Goal: Register for event/course: Sign up to attend an event or enroll in a course

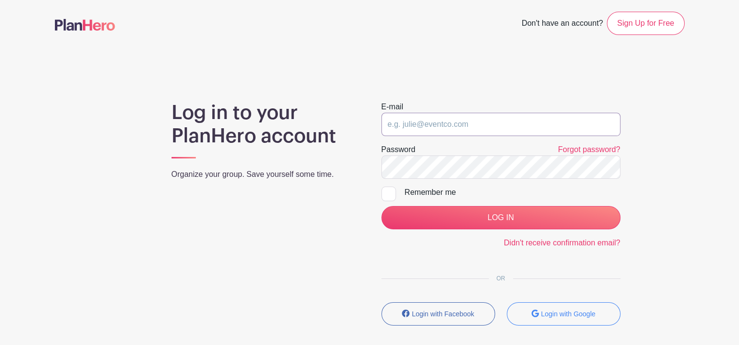
type input "[EMAIL_ADDRESS][DOMAIN_NAME]"
click at [388, 192] on div at bounding box center [389, 194] width 15 height 15
click at [388, 192] on input "Remember me" at bounding box center [385, 190] width 6 height 6
checkbox input "true"
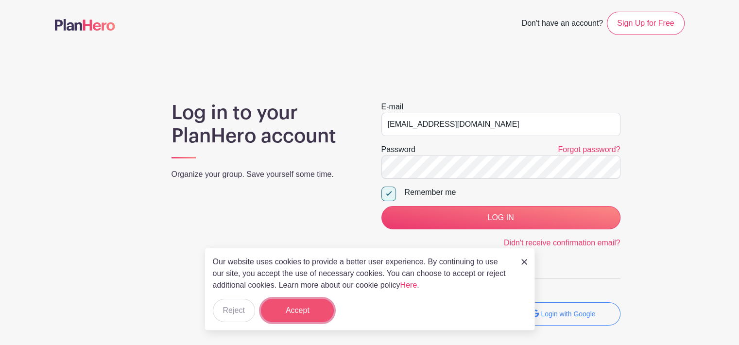
click at [302, 314] on button "Accept" at bounding box center [297, 310] width 73 height 23
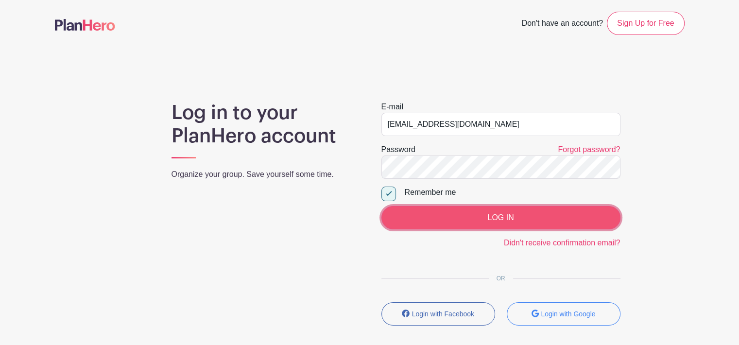
click at [506, 213] on input "LOG IN" at bounding box center [501, 217] width 239 height 23
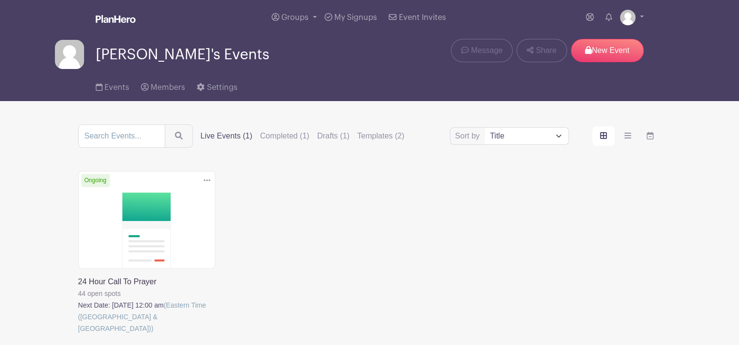
click at [78, 334] on link at bounding box center [78, 334] width 0 height 0
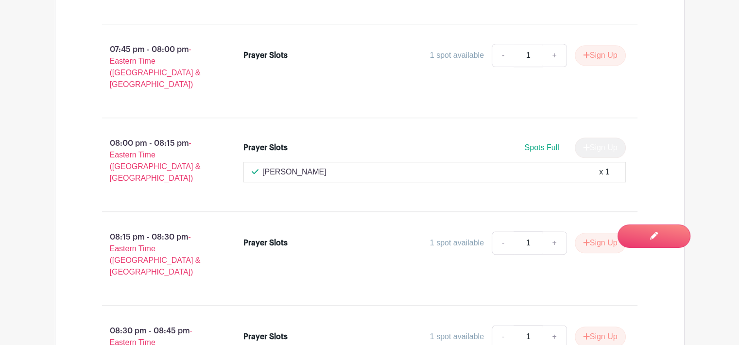
scroll to position [4805, 0]
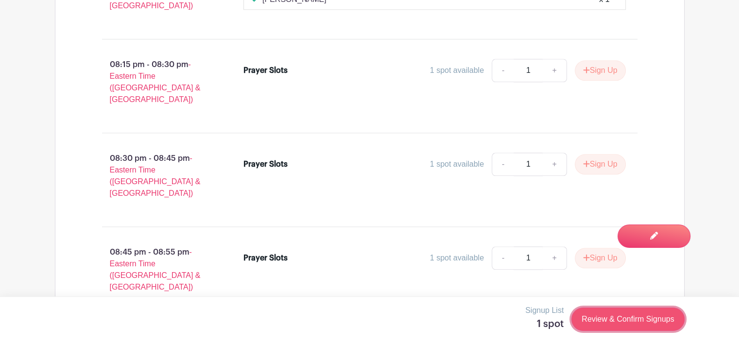
click at [624, 315] on link "Review & Confirm Signups" at bounding box center [628, 319] width 113 height 23
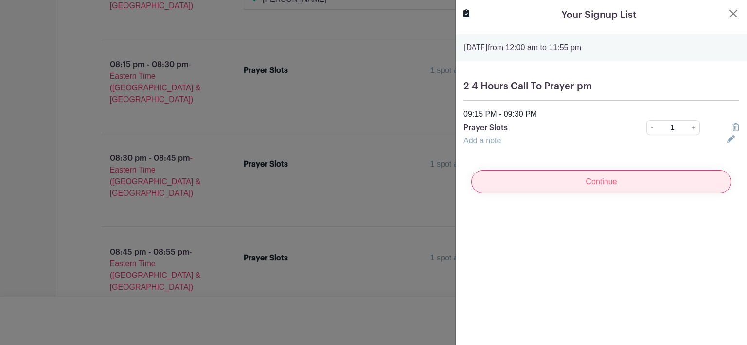
click at [601, 179] on input "Continue" at bounding box center [601, 181] width 260 height 23
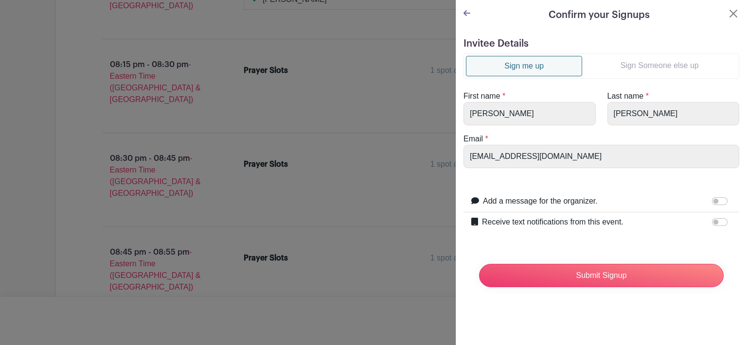
click at [641, 69] on link "Sign Someone else up" at bounding box center [659, 65] width 155 height 19
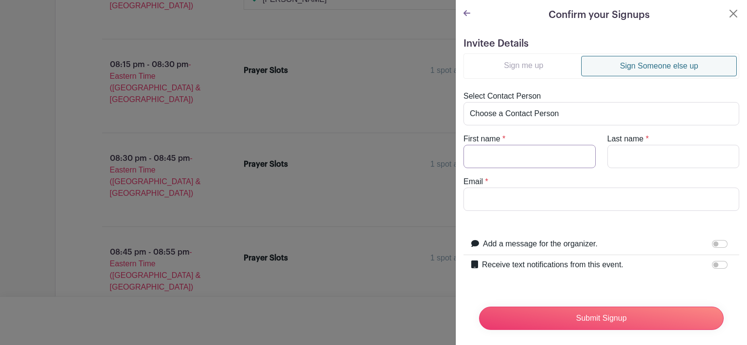
click at [520, 160] on input "First name" at bounding box center [529, 156] width 132 height 23
type input "Connie"
type input "Korte"
click at [493, 202] on input "Email" at bounding box center [601, 199] width 276 height 23
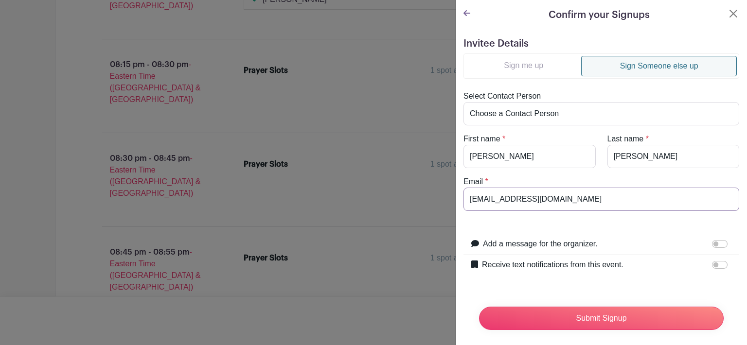
type input "mistykorte@gmail.com"
click at [714, 265] on input "Receive text notifications from this event." at bounding box center [720, 265] width 16 height 8
checkbox input "true"
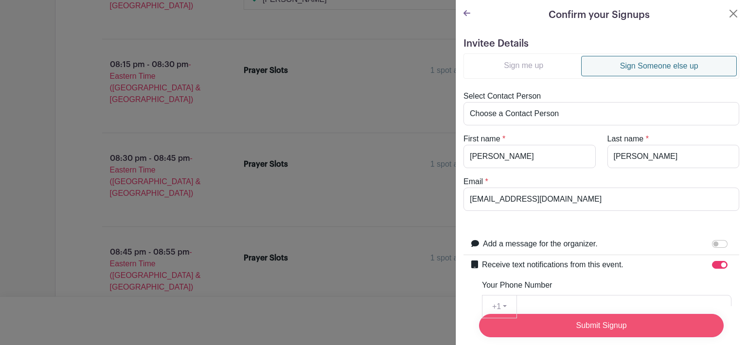
click at [638, 322] on input "Submit Signup" at bounding box center [601, 325] width 245 height 23
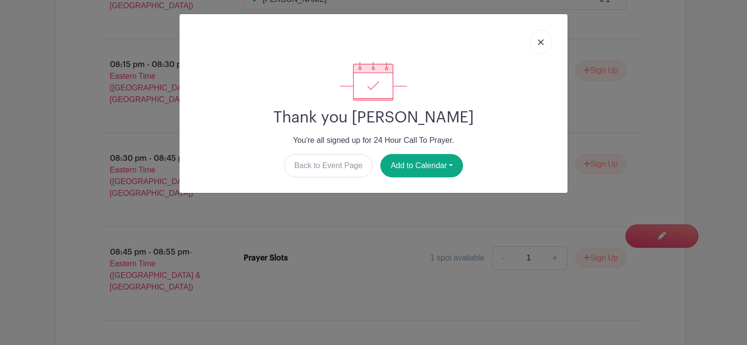
click at [538, 43] on img at bounding box center [541, 42] width 6 height 6
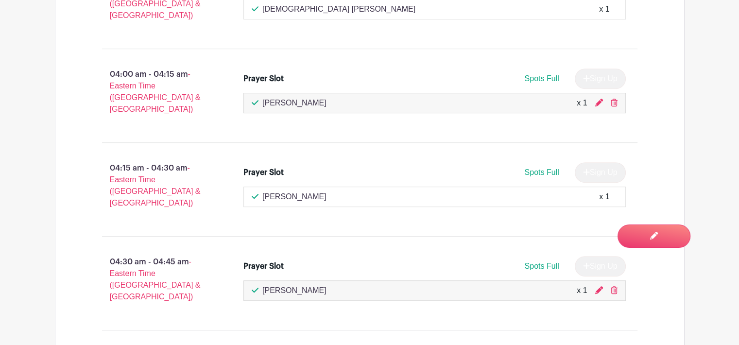
scroll to position [7945, 0]
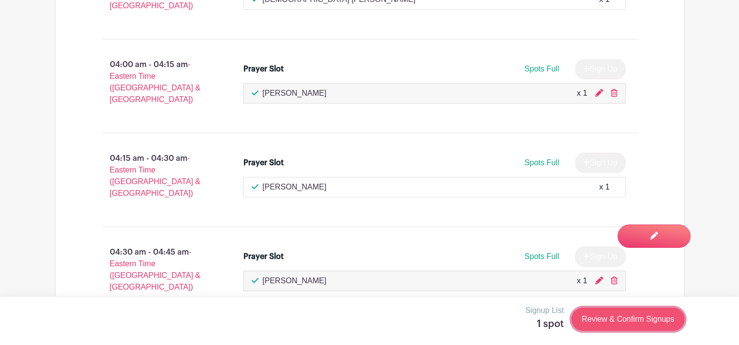
click at [614, 322] on link "Review & Confirm Signups" at bounding box center [628, 319] width 113 height 23
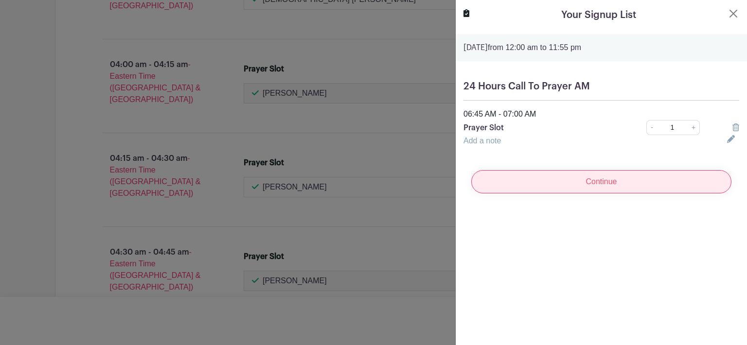
click at [618, 178] on input "Continue" at bounding box center [601, 181] width 260 height 23
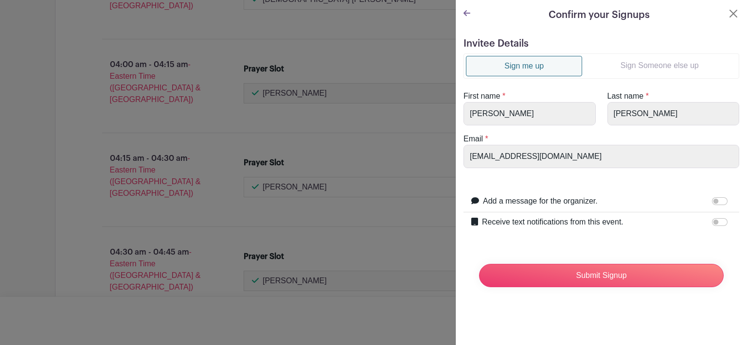
click at [657, 62] on link "Sign Someone else up" at bounding box center [659, 65] width 155 height 19
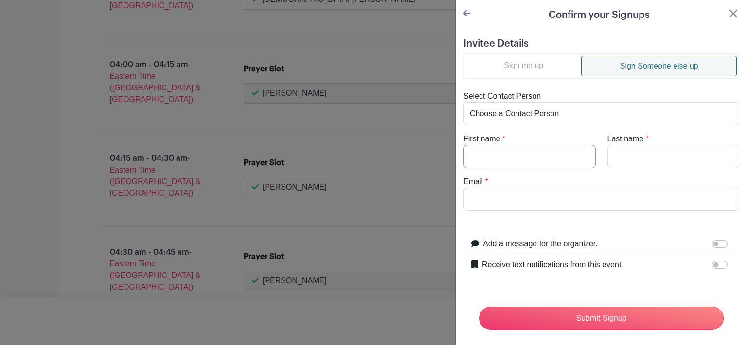
click at [484, 152] on input "First name" at bounding box center [529, 156] width 132 height 23
type input "Susan"
click at [618, 148] on input "Last name" at bounding box center [673, 156] width 132 height 23
type input "Blocksom"
click at [492, 197] on input "Email" at bounding box center [601, 199] width 276 height 23
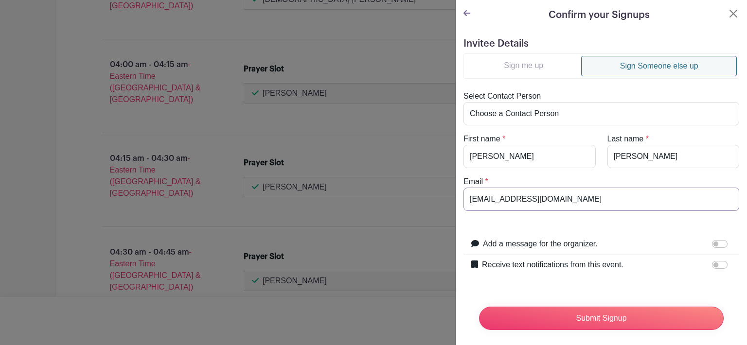
type input "sblocksom51@verizon.net"
click at [712, 265] on input "Receive text notifications from this event." at bounding box center [720, 265] width 16 height 8
checkbox input "true"
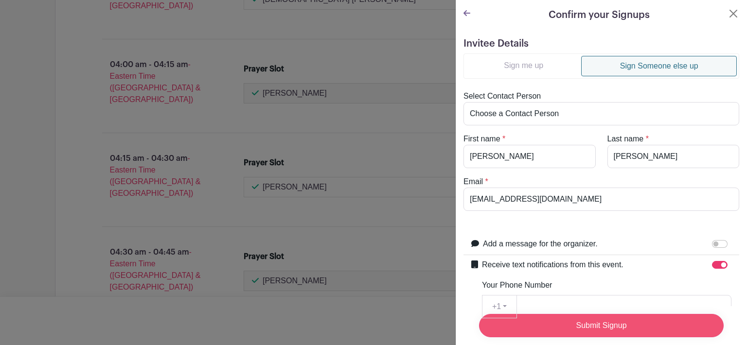
click at [597, 319] on input "Submit Signup" at bounding box center [601, 325] width 245 height 23
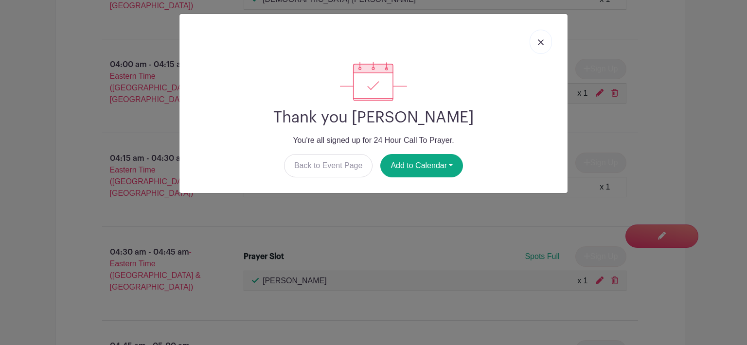
click at [544, 43] on link at bounding box center [540, 42] width 22 height 24
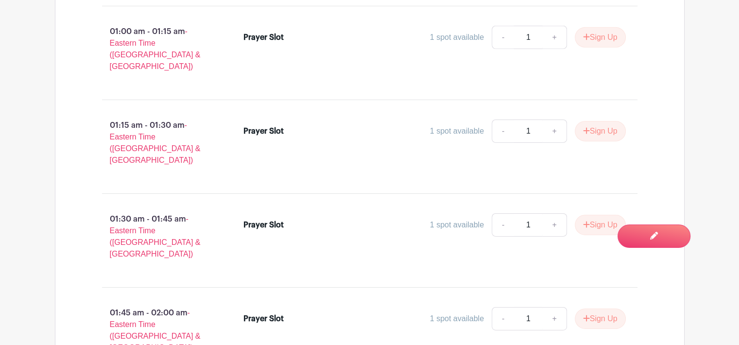
scroll to position [6883, 0]
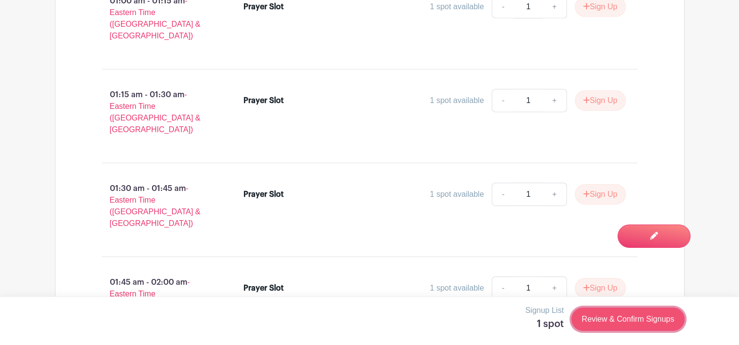
click at [638, 315] on link "Review & Confirm Signups" at bounding box center [628, 319] width 113 height 23
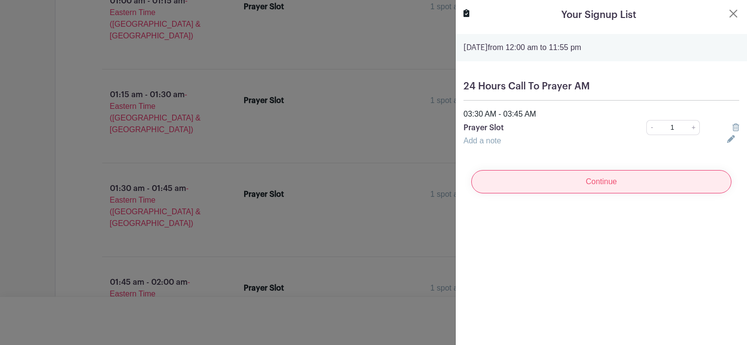
click at [609, 185] on input "Continue" at bounding box center [601, 181] width 260 height 23
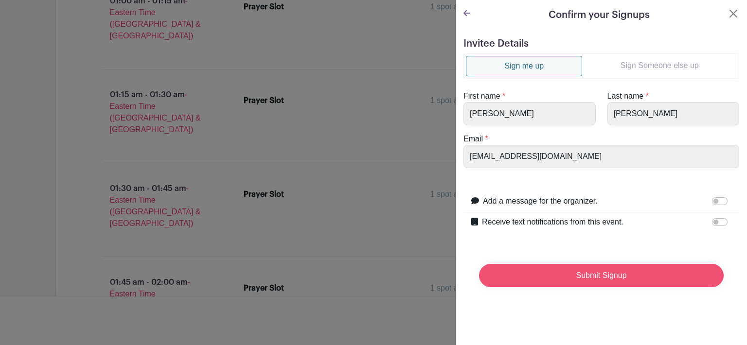
click at [631, 274] on input "Submit Signup" at bounding box center [601, 275] width 245 height 23
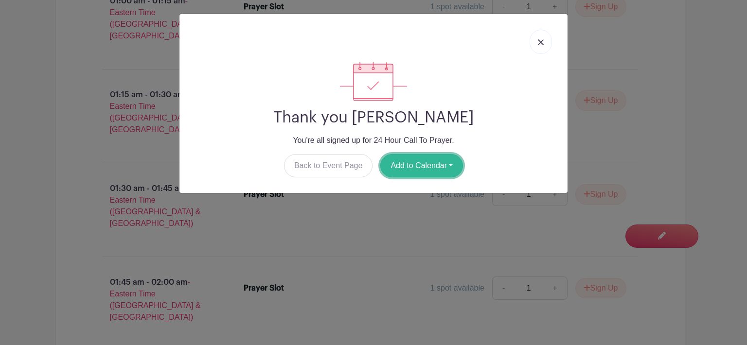
click at [422, 164] on button "Add to Calendar" at bounding box center [421, 165] width 83 height 23
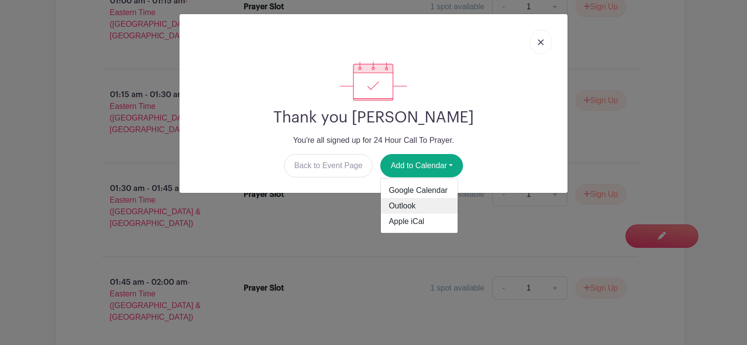
click at [412, 204] on link "Outlook" at bounding box center [419, 206] width 77 height 16
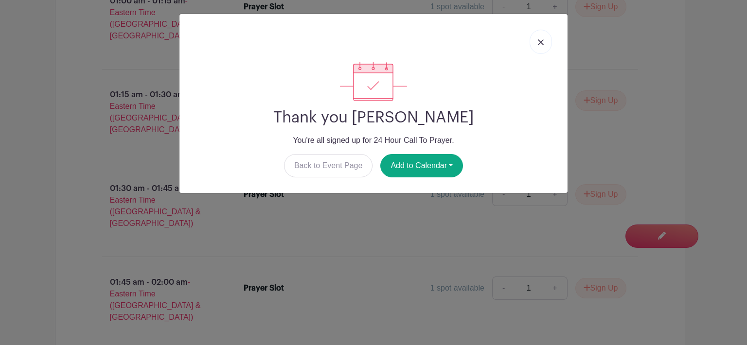
click at [537, 43] on link at bounding box center [540, 42] width 22 height 24
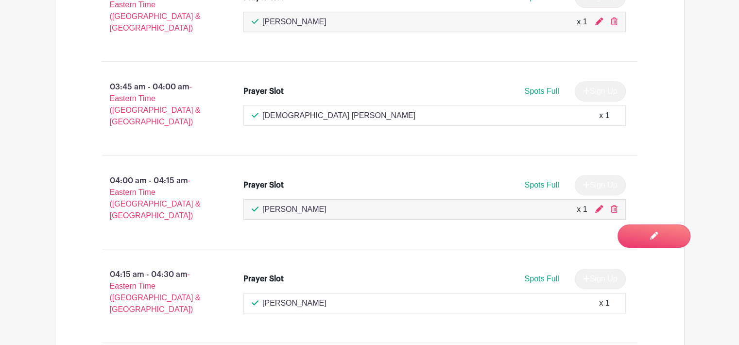
scroll to position [8021, 0]
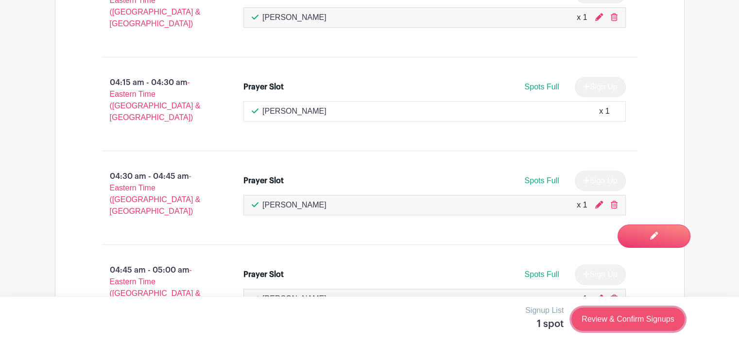
click at [618, 317] on link "Review & Confirm Signups" at bounding box center [628, 319] width 113 height 23
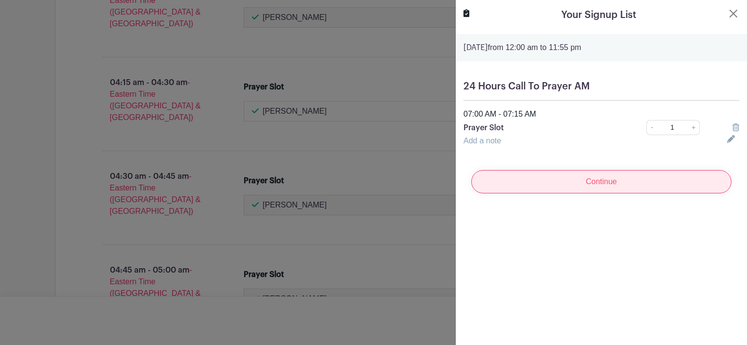
click at [602, 180] on input "Continue" at bounding box center [601, 181] width 260 height 23
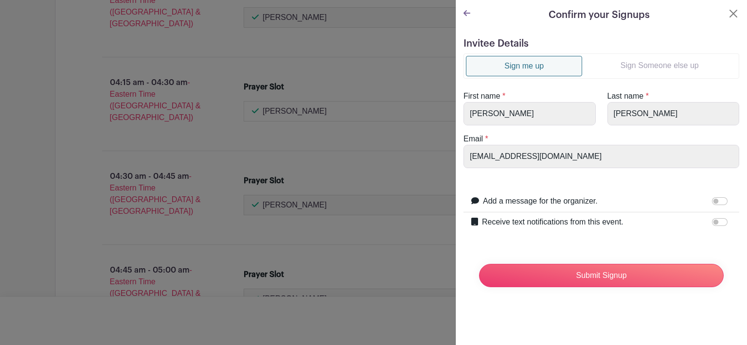
click at [632, 60] on link "Sign Someone else up" at bounding box center [659, 65] width 155 height 19
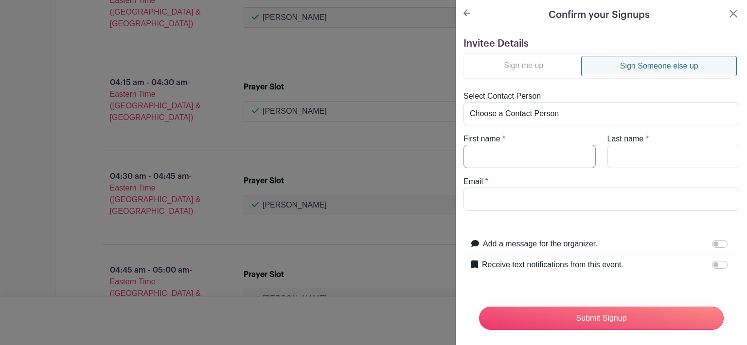
click at [490, 160] on input "First name" at bounding box center [529, 156] width 132 height 23
type input "Cindy"
type input "Opdyke"
click at [497, 196] on input "Email" at bounding box center [601, 199] width 276 height 23
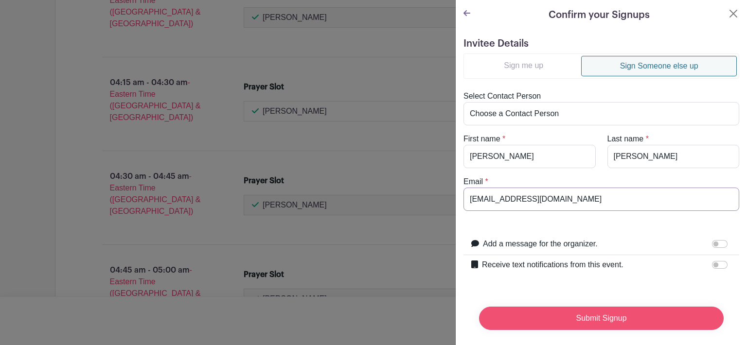
type input "cynthiaopdyke2@gmail.com"
click at [602, 319] on input "Submit Signup" at bounding box center [601, 318] width 245 height 23
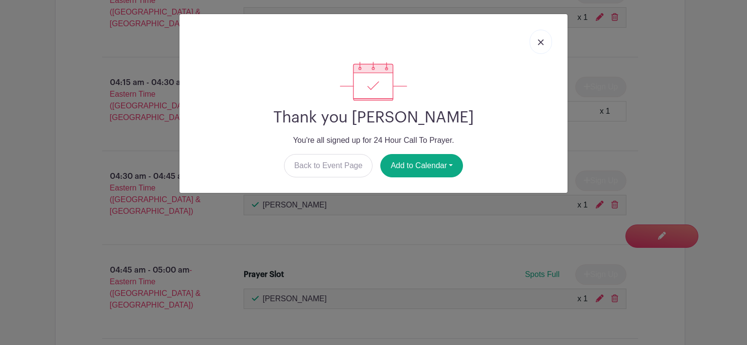
click at [538, 43] on img at bounding box center [541, 42] width 6 height 6
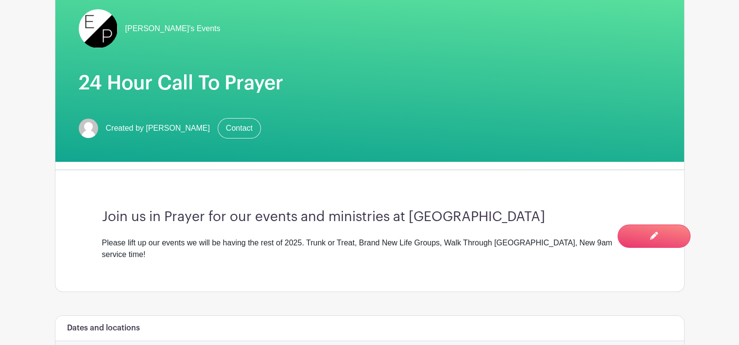
scroll to position [0, 0]
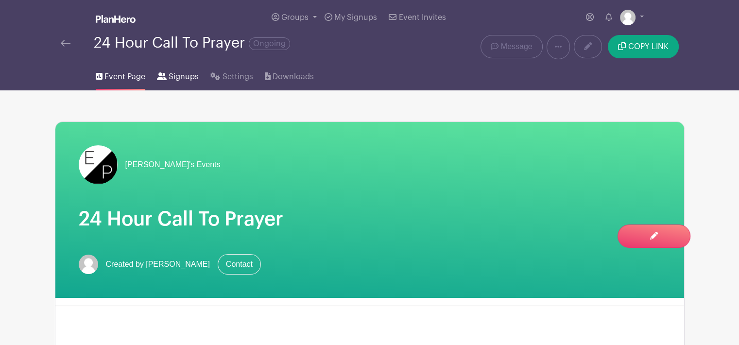
click at [183, 78] on span "Signups" at bounding box center [184, 77] width 30 height 12
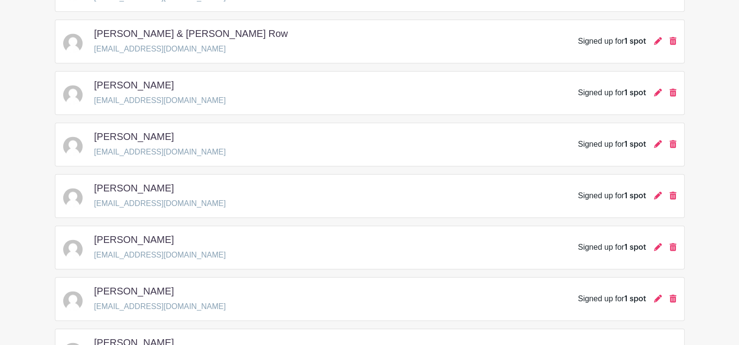
scroll to position [1443, 0]
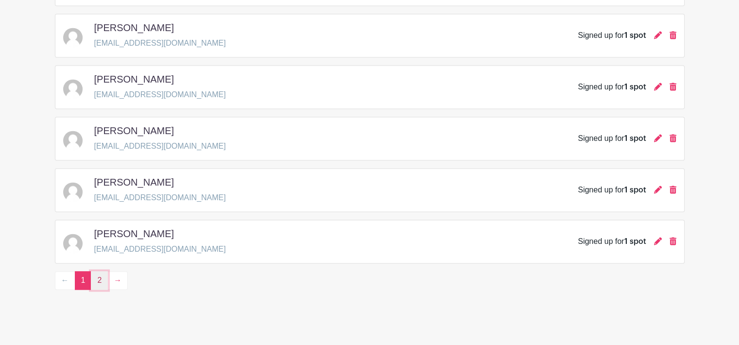
click at [100, 271] on link "2" at bounding box center [99, 280] width 17 height 18
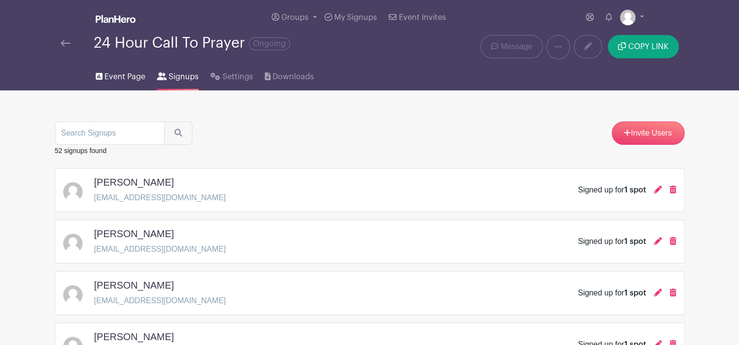
click at [119, 76] on span "Event Page" at bounding box center [125, 77] width 41 height 12
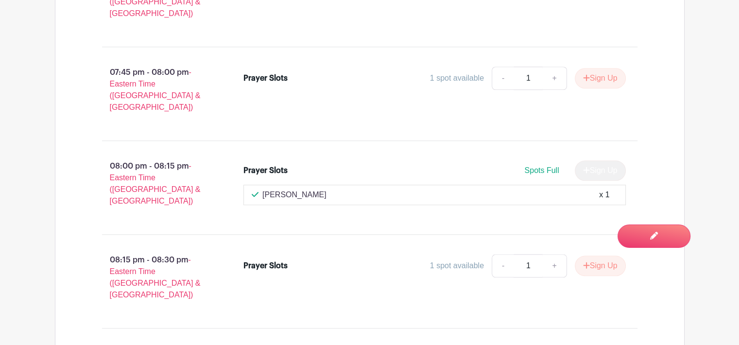
scroll to position [4630, 0]
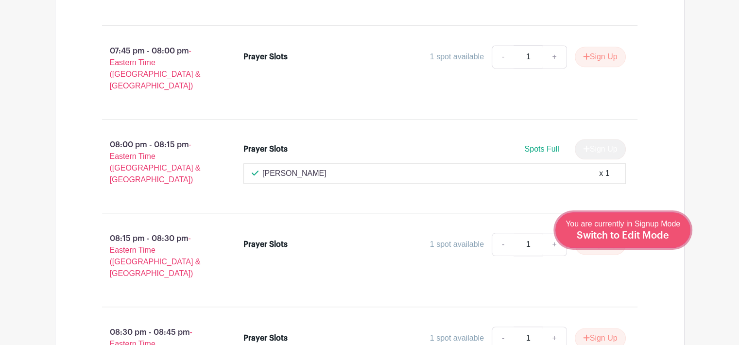
click at [659, 232] on span "Switch to Edit Mode" at bounding box center [623, 236] width 92 height 10
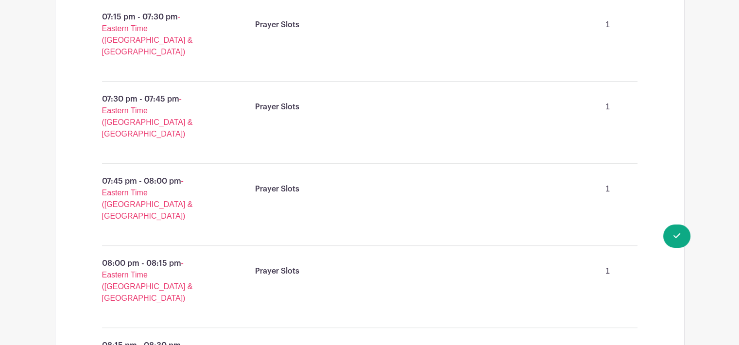
scroll to position [4078, 0]
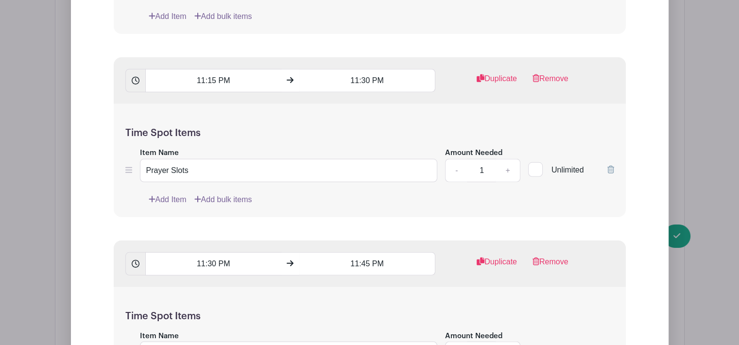
scroll to position [6401, 0]
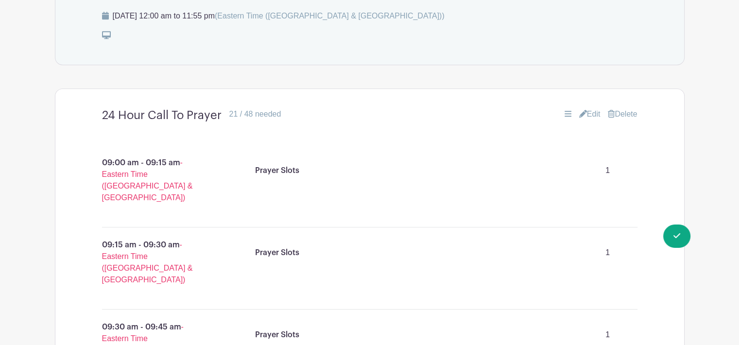
scroll to position [468, 0]
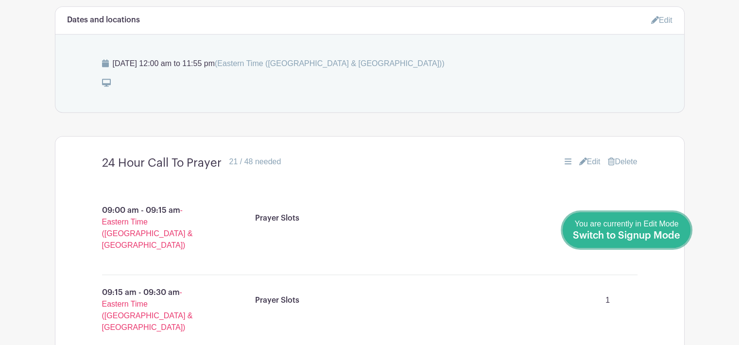
click at [651, 231] on span "Switch to Signup Mode" at bounding box center [626, 236] width 107 height 10
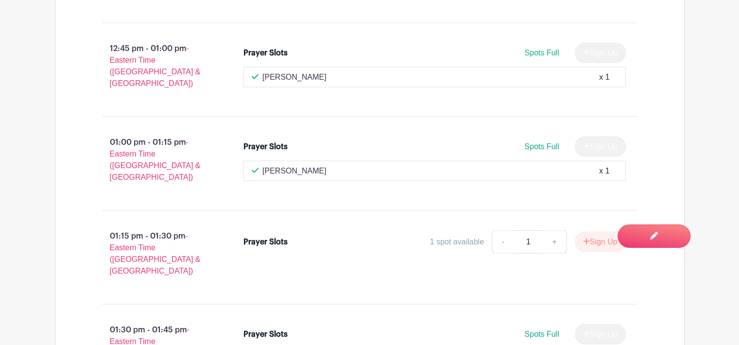
scroll to position [1902, 0]
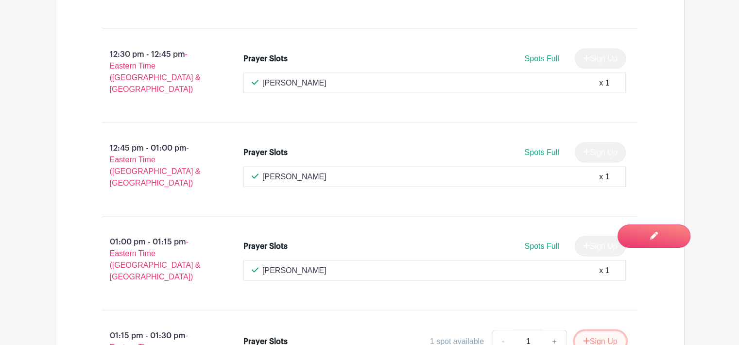
click at [597, 332] on button "Sign Up" at bounding box center [600, 342] width 51 height 20
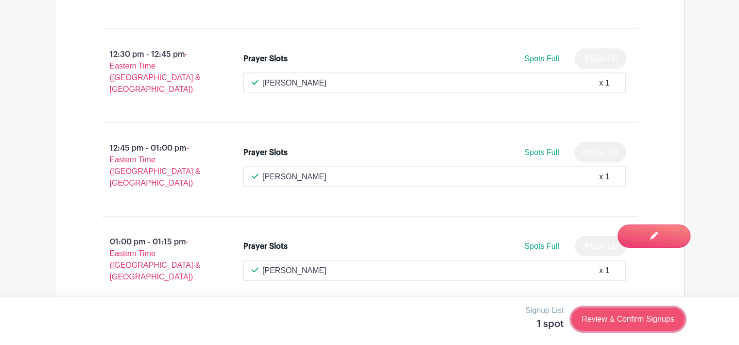
click at [607, 320] on link "Review & Confirm Signups" at bounding box center [628, 319] width 113 height 23
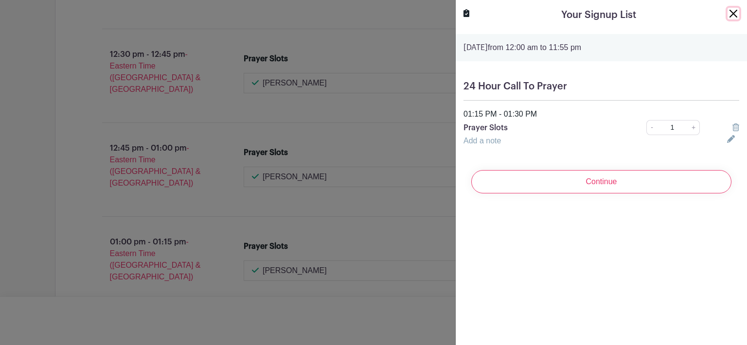
click at [727, 15] on button "Close" at bounding box center [733, 14] width 12 height 12
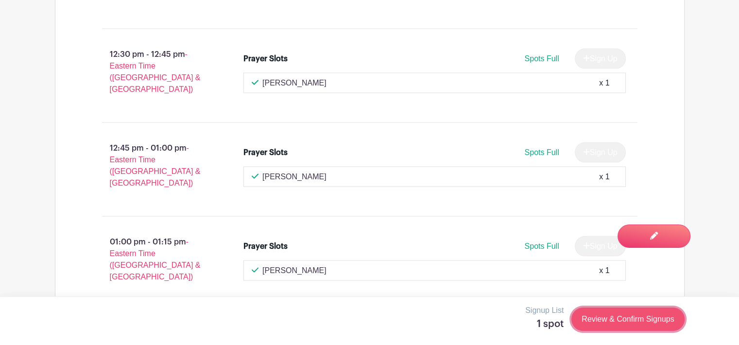
click at [619, 315] on link "Review & Confirm Signups" at bounding box center [628, 319] width 113 height 23
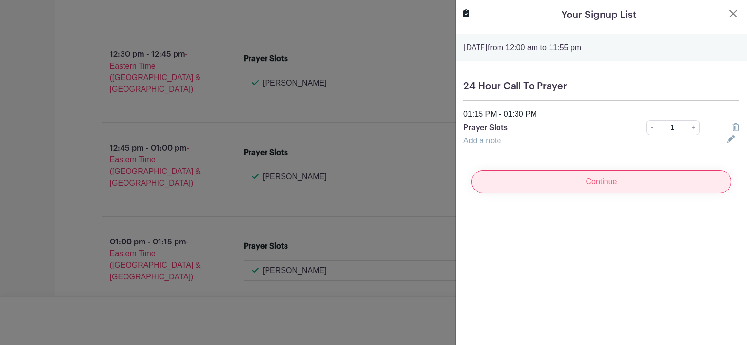
click at [618, 180] on input "Continue" at bounding box center [601, 181] width 260 height 23
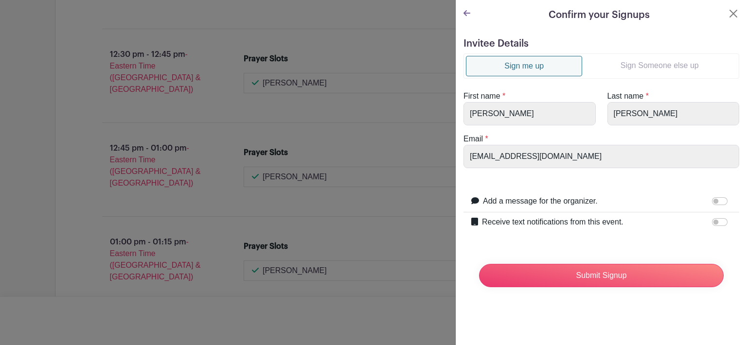
click at [656, 64] on link "Sign Someone else up" at bounding box center [659, 65] width 155 height 19
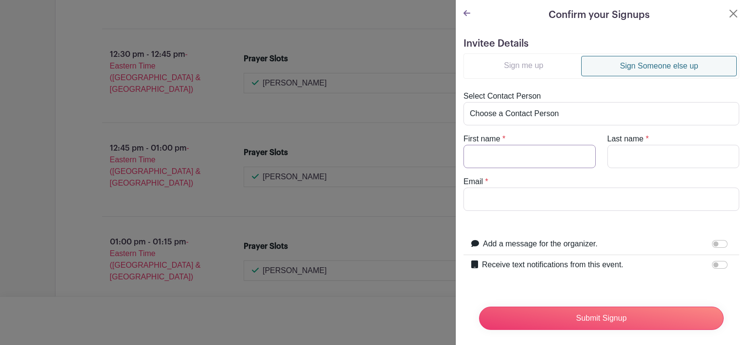
click at [501, 152] on input "First name" at bounding box center [529, 156] width 132 height 23
type input "Butch"
click at [633, 162] on input "Last name" at bounding box center [673, 156] width 132 height 23
type input "Brannock"
click at [558, 201] on input "Email" at bounding box center [601, 199] width 276 height 23
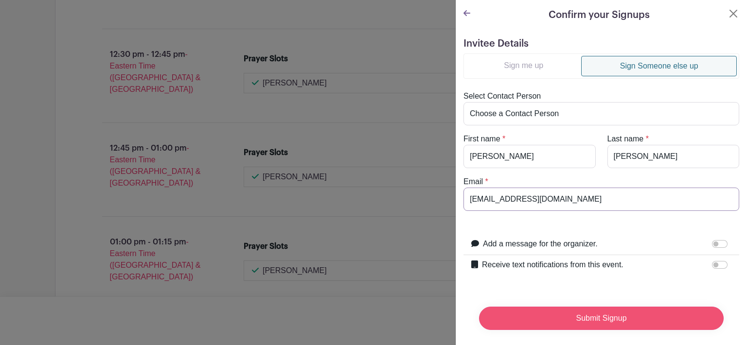
type input "butchkffk@yahoo.com"
click at [614, 318] on input "Submit Signup" at bounding box center [601, 318] width 245 height 23
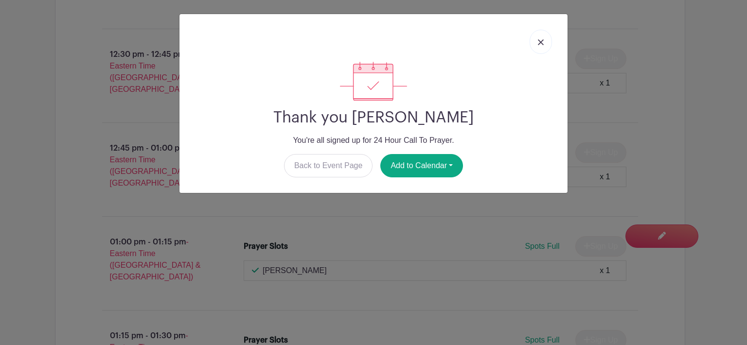
click at [541, 47] on link at bounding box center [540, 42] width 22 height 24
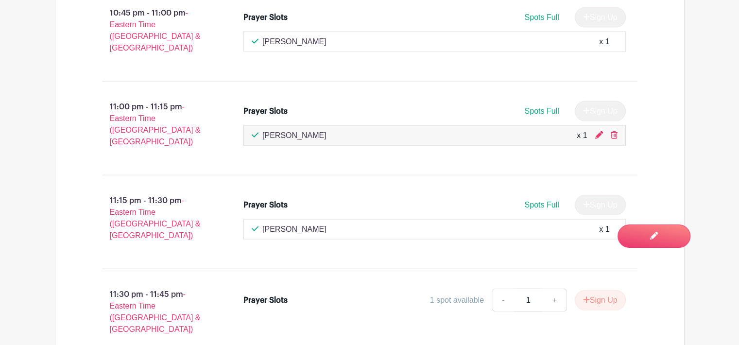
scroll to position [5883, 0]
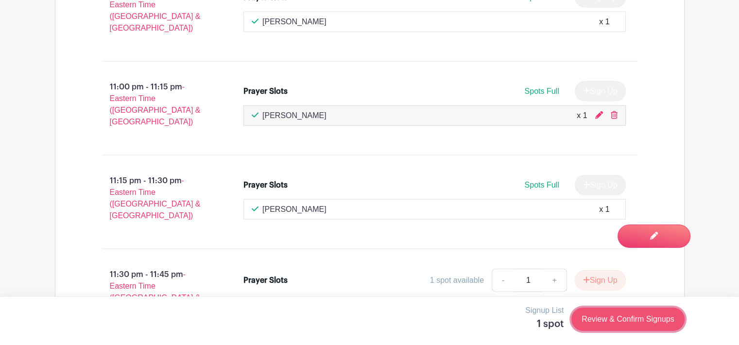
click at [633, 316] on link "Review & Confirm Signups" at bounding box center [628, 319] width 113 height 23
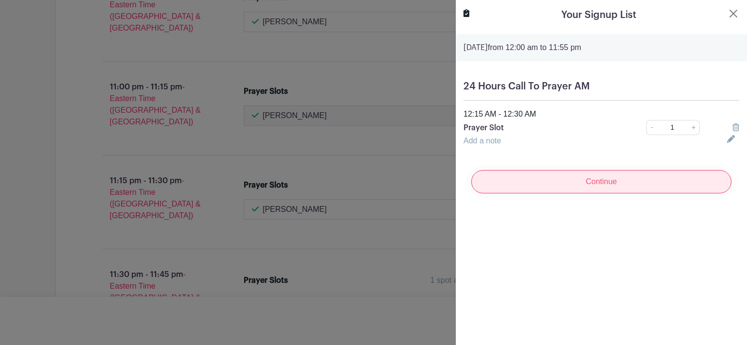
click at [600, 186] on input "Continue" at bounding box center [601, 181] width 260 height 23
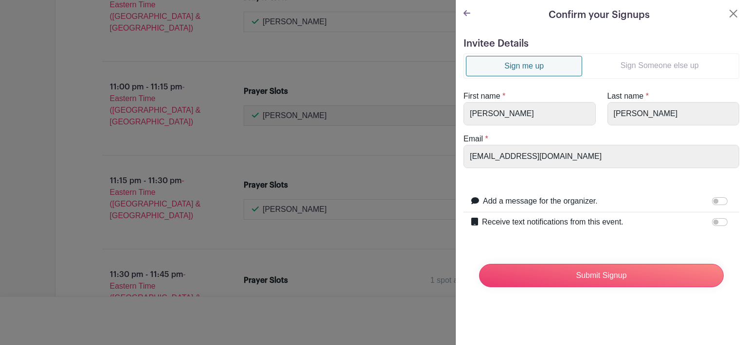
click at [627, 68] on link "Sign Someone else up" at bounding box center [659, 65] width 155 height 19
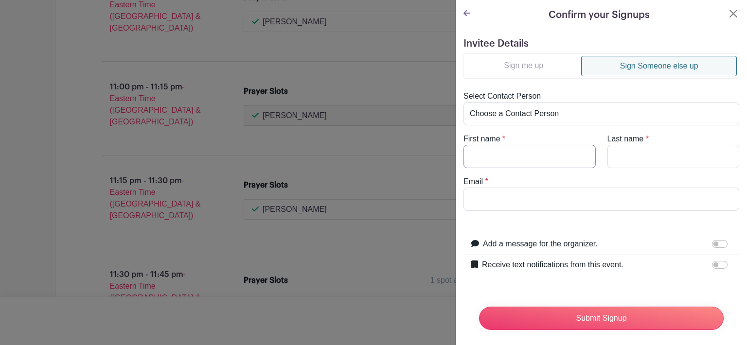
click at [492, 151] on input "First name" at bounding box center [529, 156] width 132 height 23
type input "Katie"
type input "Andersonk"
click at [491, 202] on input "Email" at bounding box center [601, 199] width 276 height 23
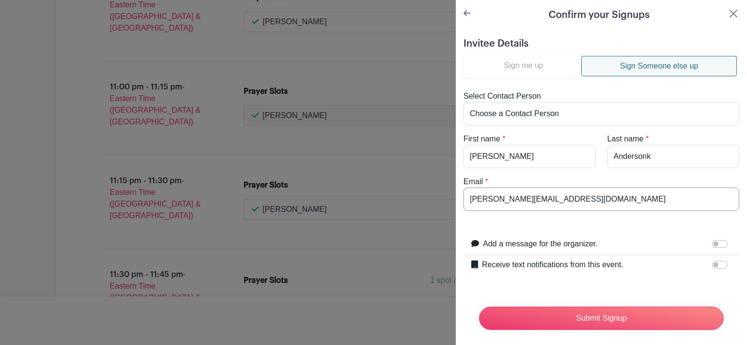
type input "k.l.anderson@live.com"
click at [713, 263] on input "Receive text notifications from this event." at bounding box center [720, 265] width 16 height 8
checkbox input "true"
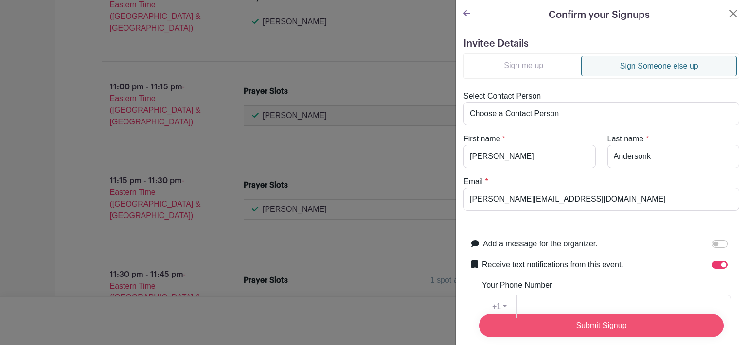
click at [600, 321] on input "Submit Signup" at bounding box center [601, 325] width 245 height 23
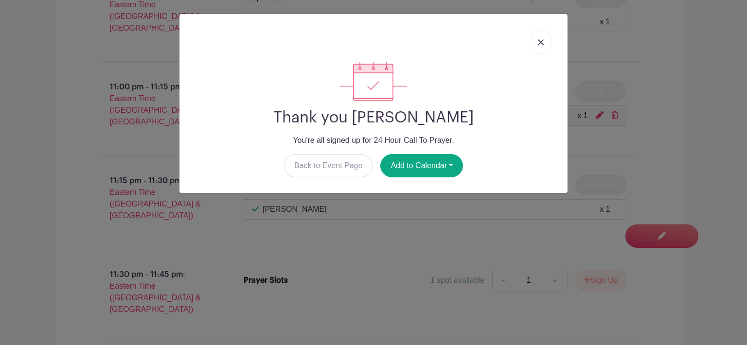
click at [540, 45] on img at bounding box center [541, 42] width 6 height 6
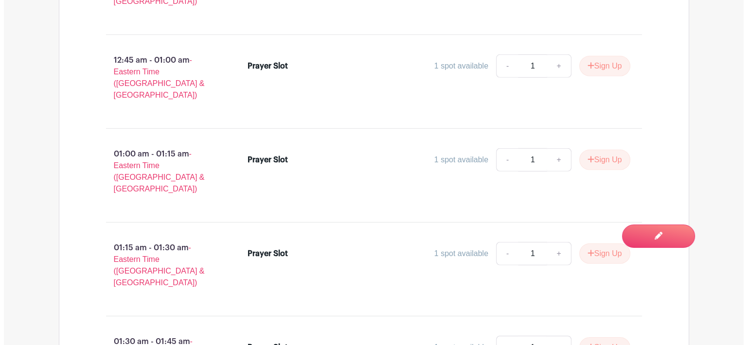
scroll to position [6605, 0]
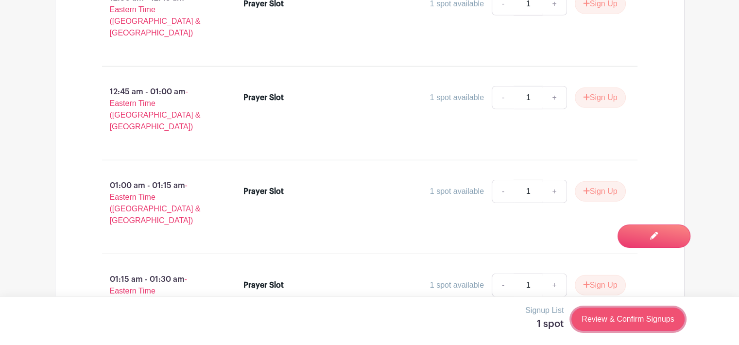
click at [614, 316] on link "Review & Confirm Signups" at bounding box center [628, 319] width 113 height 23
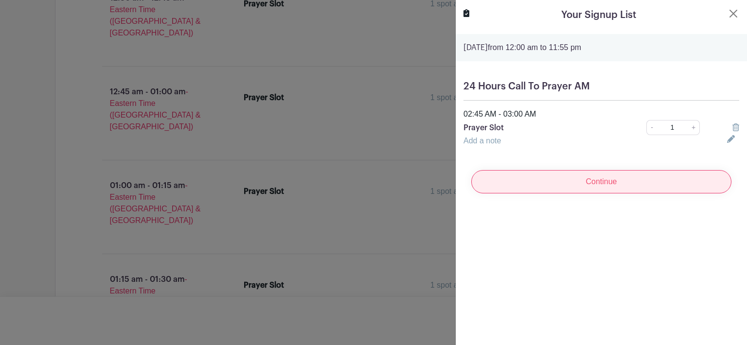
click at [611, 185] on input "Continue" at bounding box center [601, 181] width 260 height 23
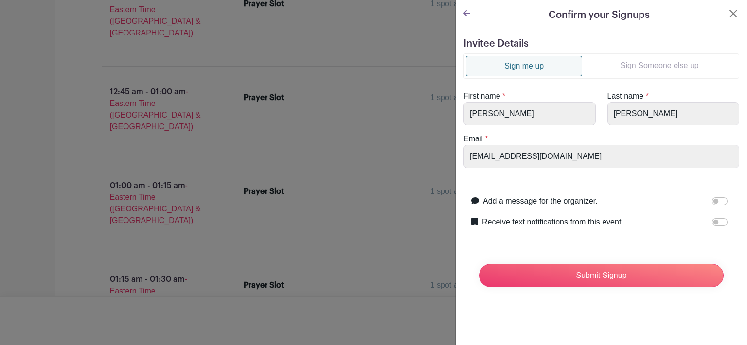
click at [662, 65] on link "Sign Someone else up" at bounding box center [659, 65] width 155 height 19
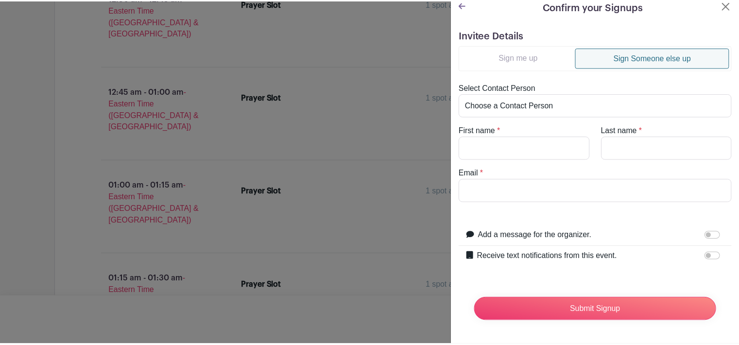
scroll to position [15, 0]
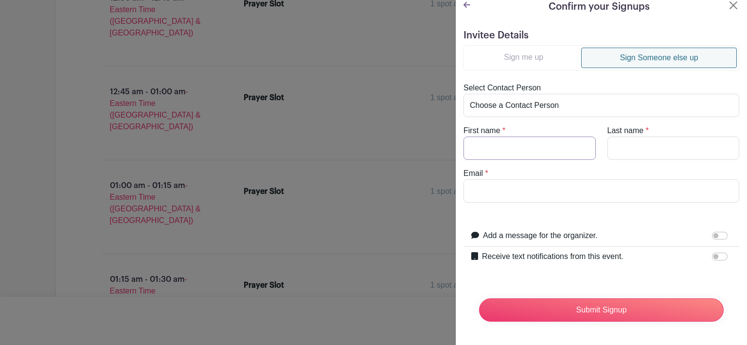
click at [478, 147] on input "First name" at bounding box center [529, 148] width 132 height 23
type input "o"
type input "John"
type input "Crosby"
click at [477, 188] on input "Email" at bounding box center [601, 190] width 276 height 23
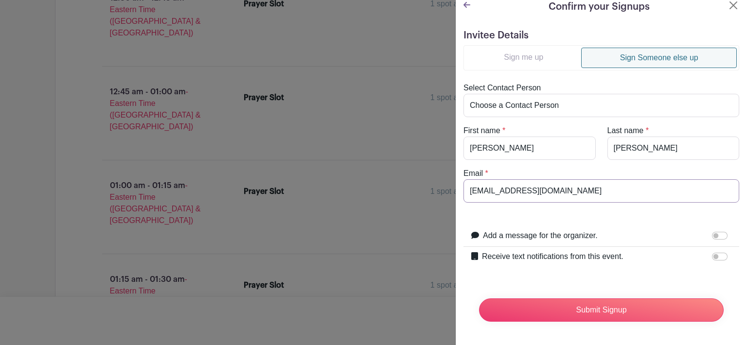
type input "adezeservices@gmail.com"
click at [717, 253] on input "Receive text notifications from this event." at bounding box center [720, 257] width 16 height 8
checkbox input "true"
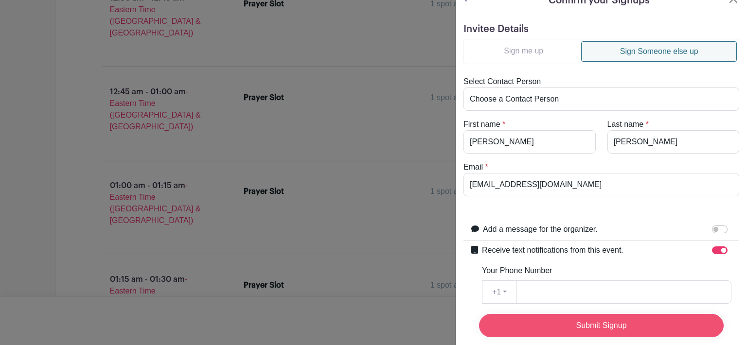
click at [606, 315] on input "Submit Signup" at bounding box center [601, 325] width 245 height 23
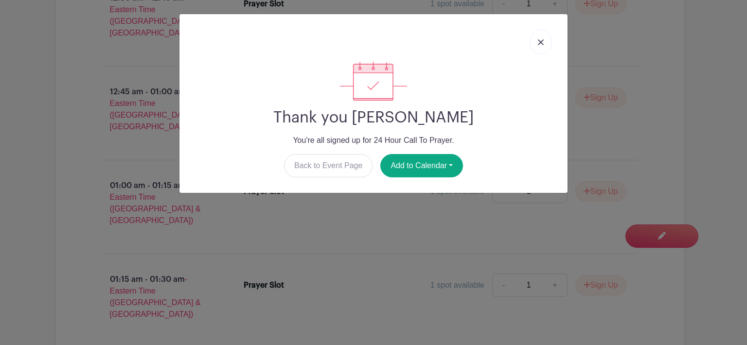
click at [541, 42] on img at bounding box center [541, 42] width 6 height 6
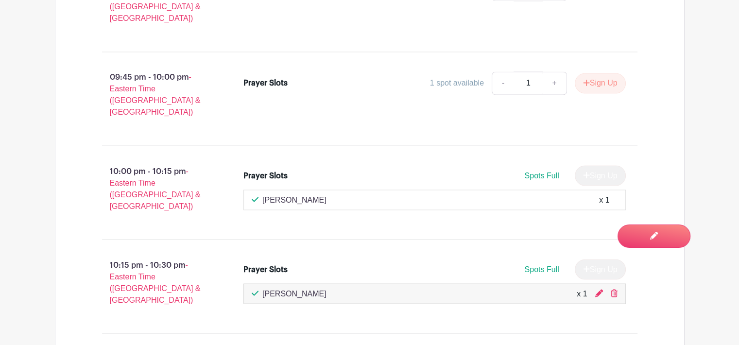
scroll to position [5476, 0]
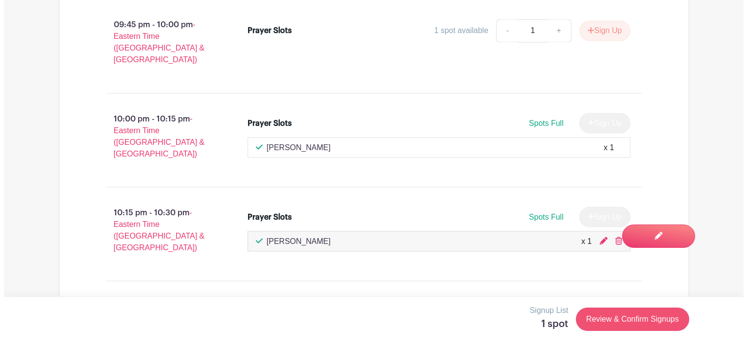
scroll to position [5477, 0]
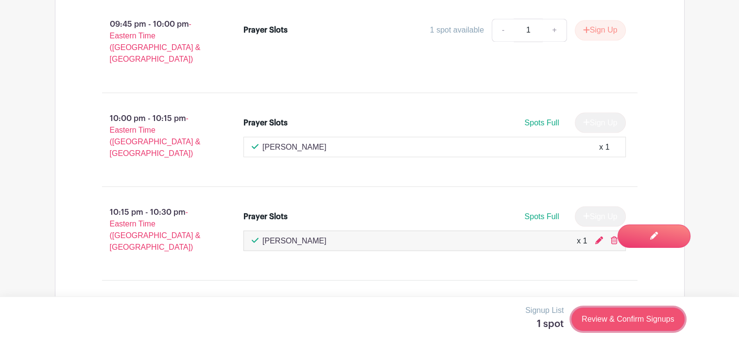
click at [613, 319] on link "Review & Confirm Signups" at bounding box center [628, 319] width 113 height 23
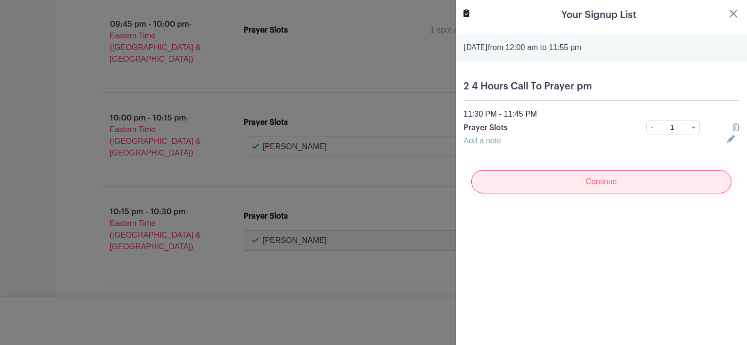
click at [593, 179] on input "Continue" at bounding box center [601, 181] width 260 height 23
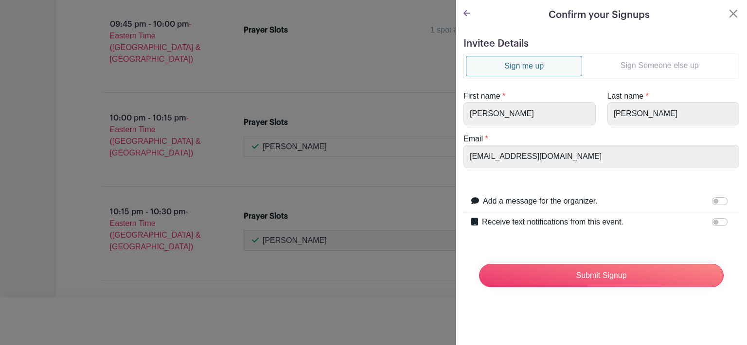
click at [666, 60] on link "Sign Someone else up" at bounding box center [659, 65] width 155 height 19
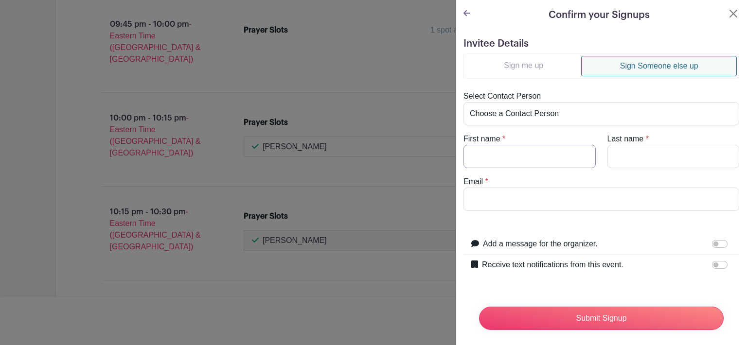
click at [507, 148] on input "First name" at bounding box center [529, 156] width 132 height 23
type input "Janet"
click at [631, 154] on input "Last name" at bounding box center [673, 156] width 132 height 23
type input "Trontl"
click at [505, 199] on input "Email" at bounding box center [601, 199] width 276 height 23
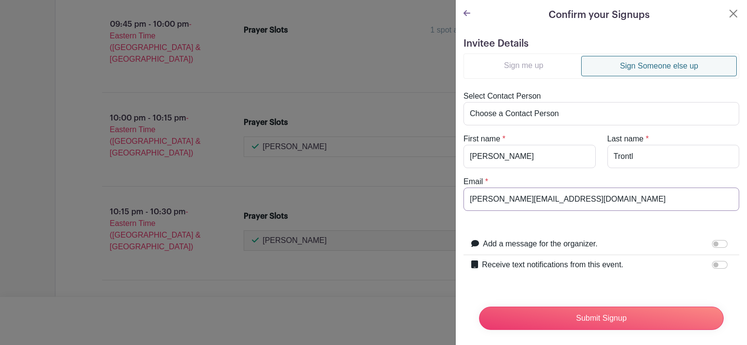
type input "janet.trontl@yahoo.com"
click at [717, 263] on input "Receive text notifications from this event." at bounding box center [720, 265] width 16 height 8
checkbox input "true"
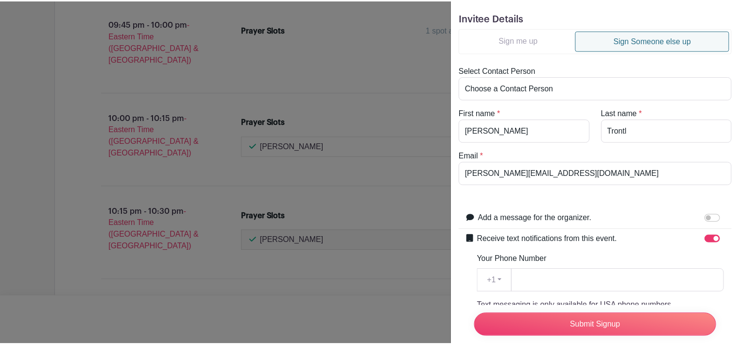
scroll to position [36, 0]
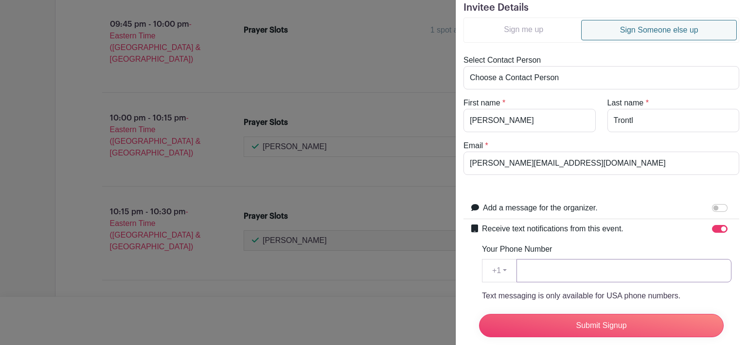
click at [546, 265] on input "Your Phone Number" at bounding box center [623, 270] width 215 height 23
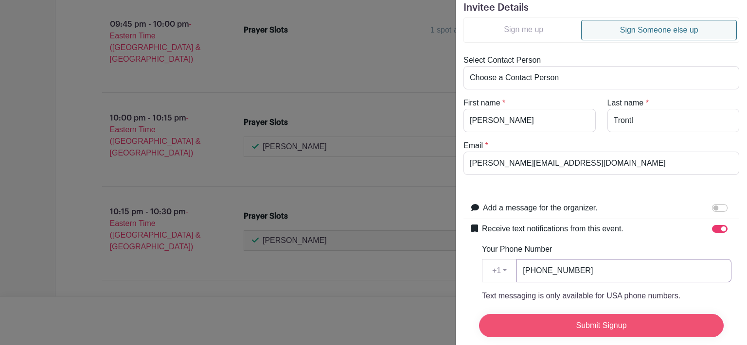
type input "256-425-6581"
click at [642, 322] on input "Submit Signup" at bounding box center [601, 325] width 245 height 23
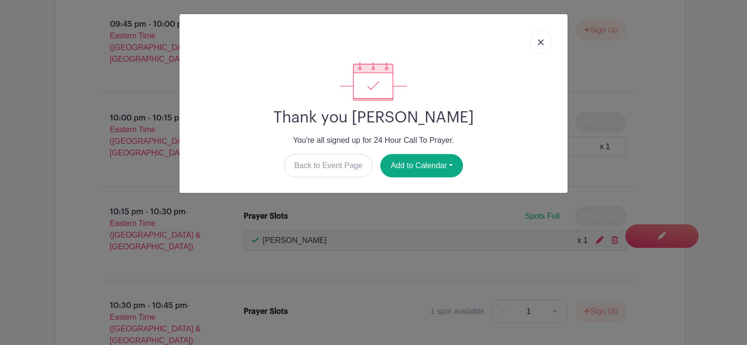
click at [545, 37] on link at bounding box center [540, 42] width 22 height 24
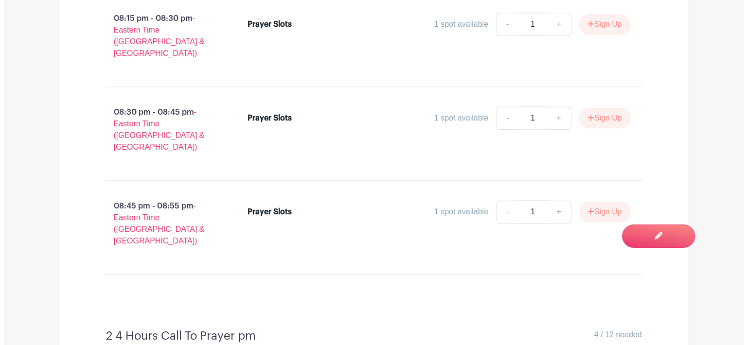
scroll to position [4935, 0]
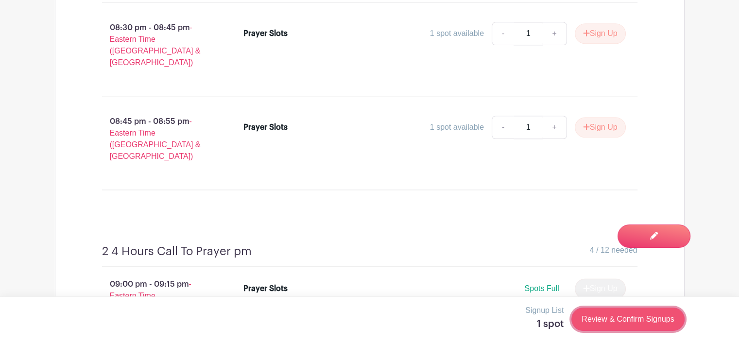
click at [619, 312] on link "Review & Confirm Signups" at bounding box center [628, 319] width 113 height 23
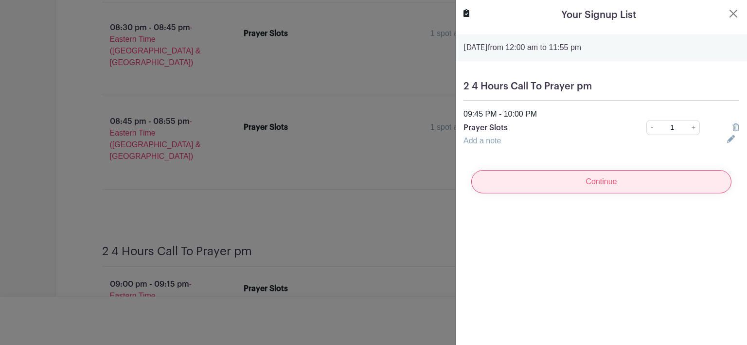
click at [622, 177] on input "Continue" at bounding box center [601, 181] width 260 height 23
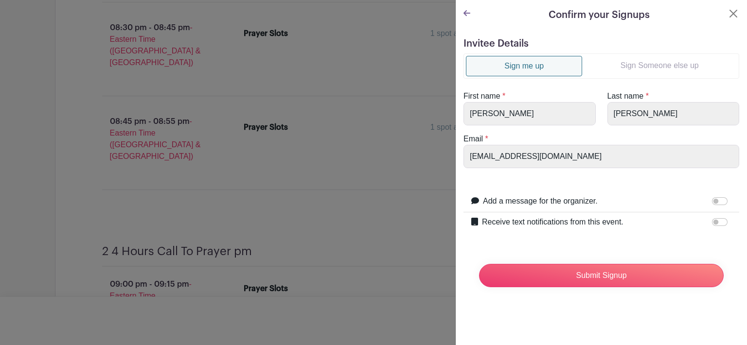
click at [648, 63] on link "Sign Someone else up" at bounding box center [659, 65] width 155 height 19
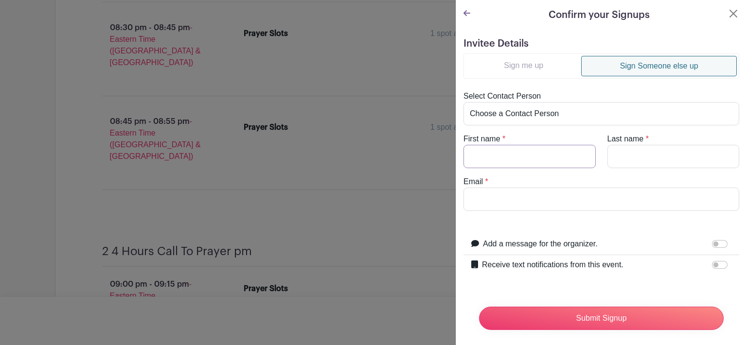
click at [491, 153] on input "First name" at bounding box center [529, 156] width 132 height 23
type input "Ron"
type input "Hall"
click at [488, 199] on input "Email" at bounding box center [601, 199] width 276 height 23
type input "rhall@cogburnbros.com"
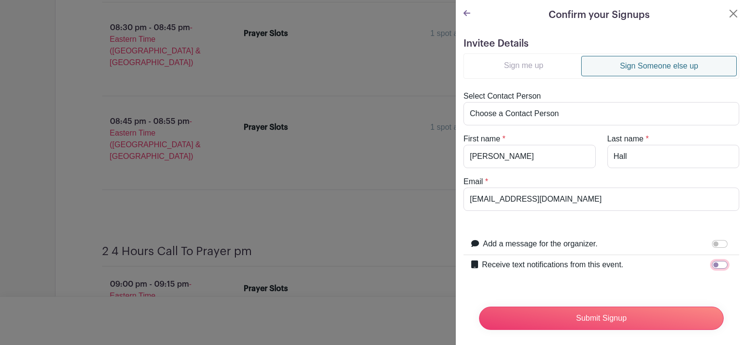
click at [712, 265] on input "Receive text notifications from this event." at bounding box center [720, 265] width 16 height 8
checkbox input "true"
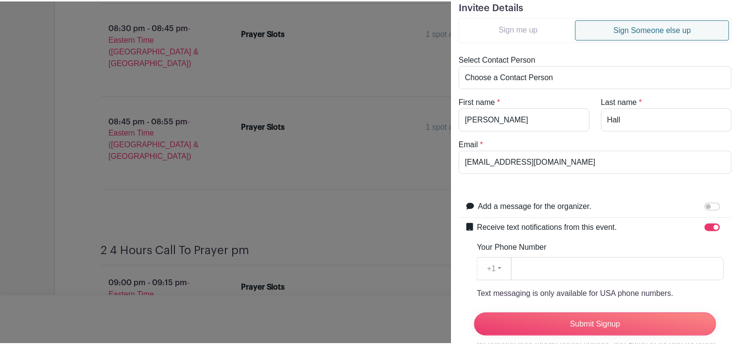
scroll to position [39, 0]
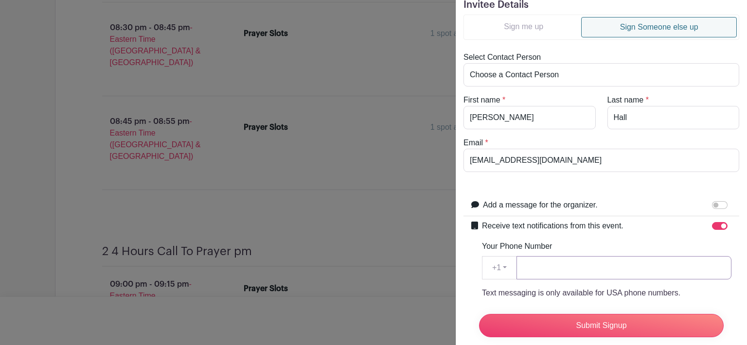
click at [535, 266] on input "Your Phone Number" at bounding box center [623, 267] width 215 height 23
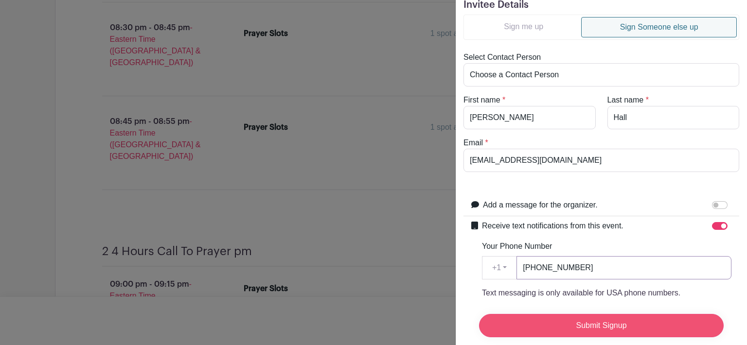
type input "904-545-6141"
click at [552, 314] on input "Submit Signup" at bounding box center [601, 325] width 245 height 23
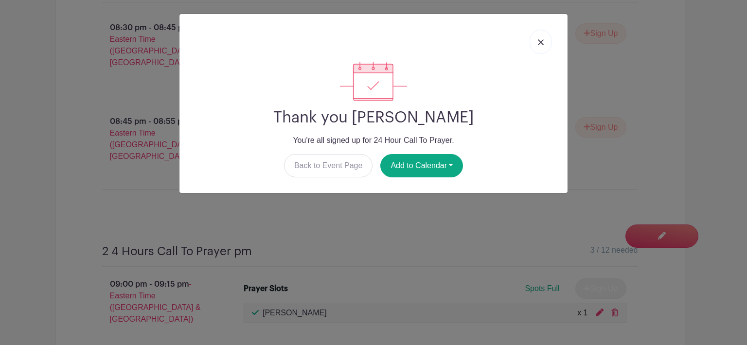
click at [537, 42] on link at bounding box center [540, 42] width 22 height 24
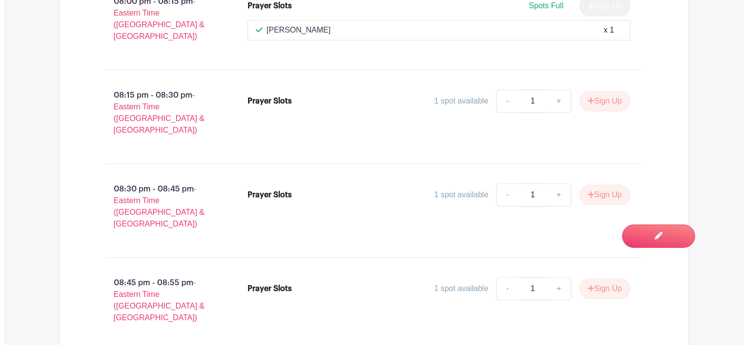
scroll to position [4743, 0]
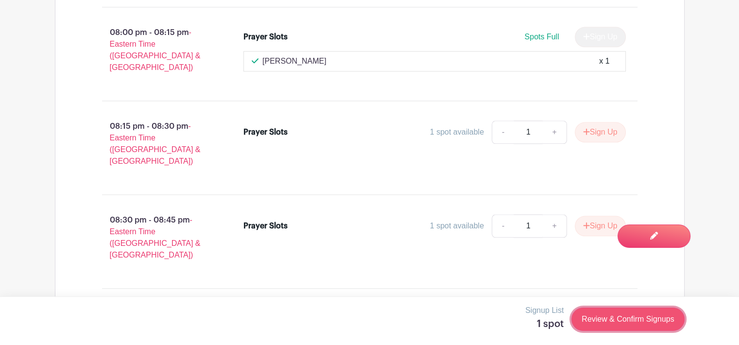
click at [626, 316] on link "Review & Confirm Signups" at bounding box center [628, 319] width 113 height 23
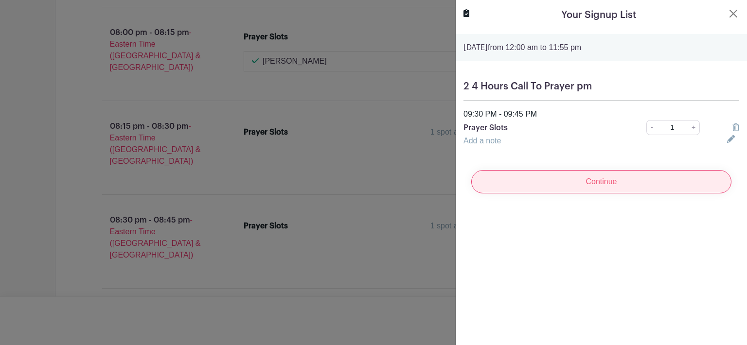
click at [597, 182] on input "Continue" at bounding box center [601, 181] width 260 height 23
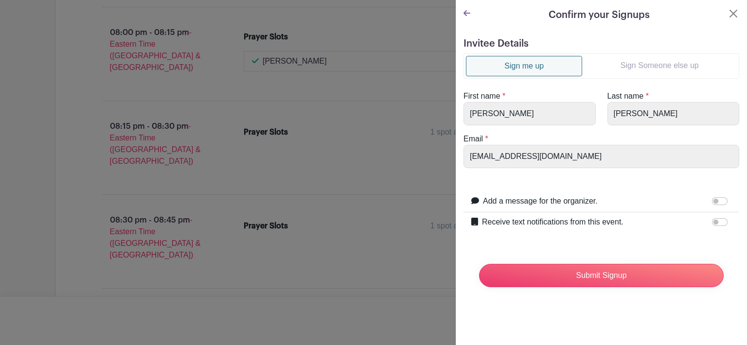
click at [653, 63] on link "Sign Someone else up" at bounding box center [659, 65] width 155 height 19
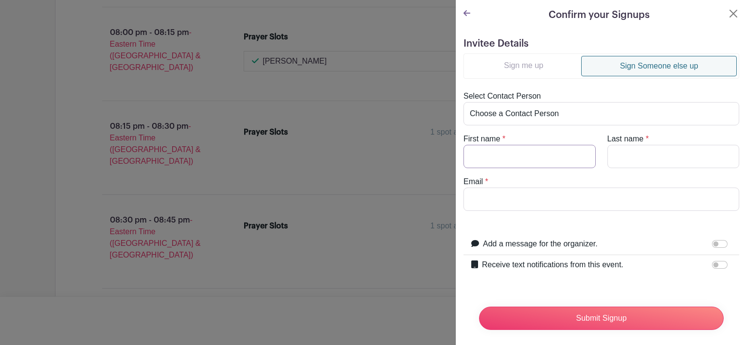
click at [499, 160] on input "First name" at bounding box center [529, 156] width 132 height 23
type input "Lill"
type input "Riber"
click at [489, 193] on input "Email" at bounding box center [601, 199] width 276 height 23
type input "lhriber@gmail.com"
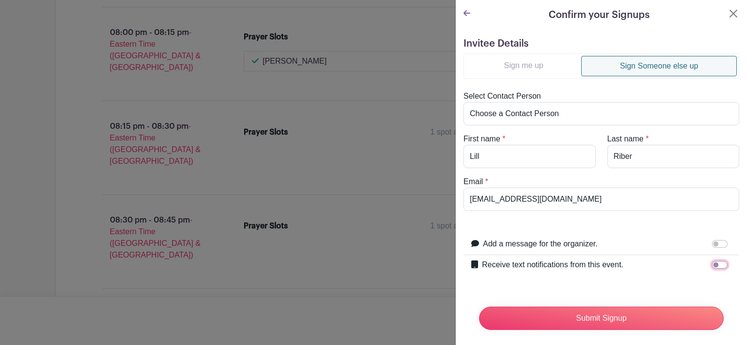
click at [716, 267] on input "Receive text notifications from this event." at bounding box center [720, 265] width 16 height 8
checkbox input "true"
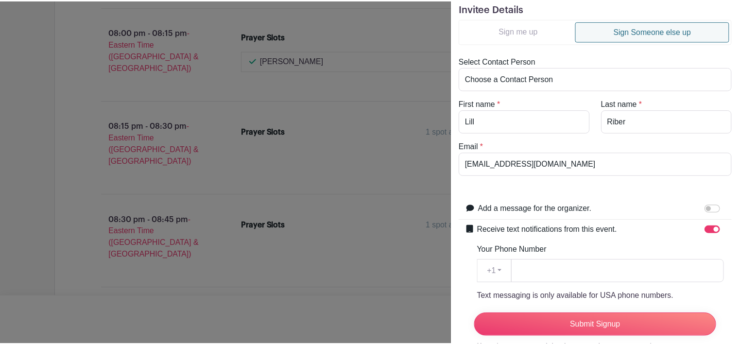
scroll to position [39, 0]
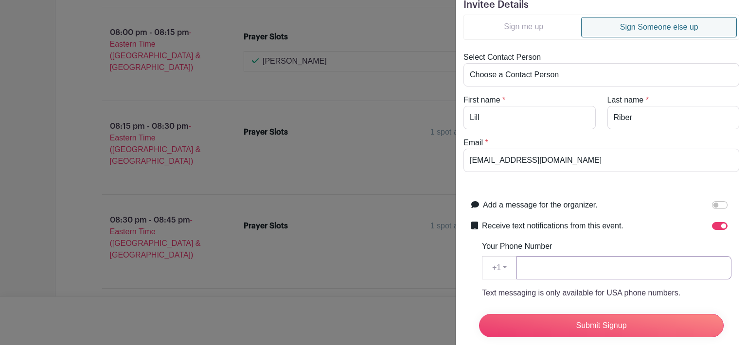
click at [547, 266] on input "Your Phone Number" at bounding box center [623, 267] width 215 height 23
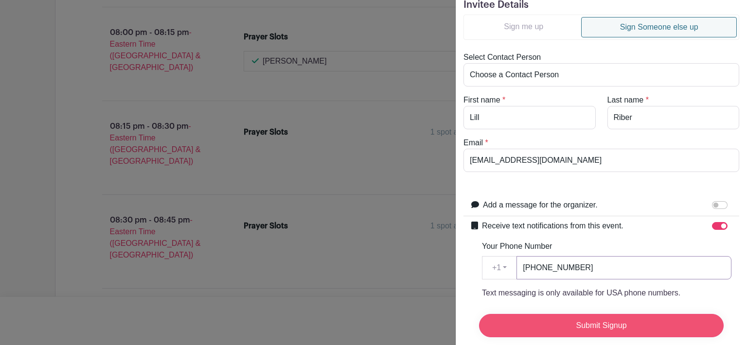
type input "904-607-5834"
click at [632, 319] on input "Submit Signup" at bounding box center [601, 325] width 245 height 23
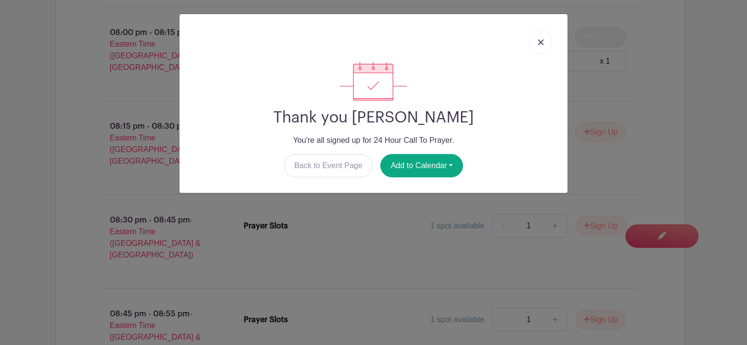
click at [543, 40] on img at bounding box center [541, 42] width 6 height 6
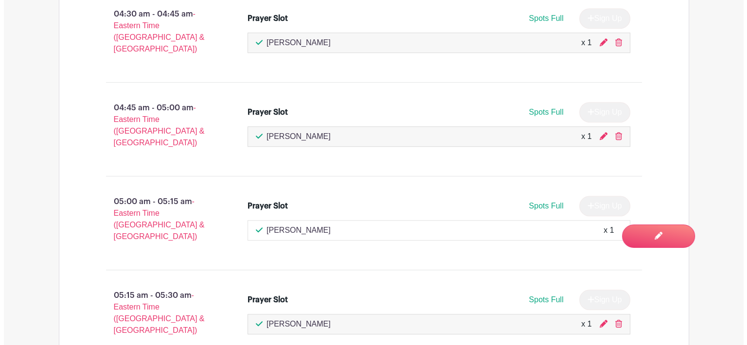
scroll to position [8101, 0]
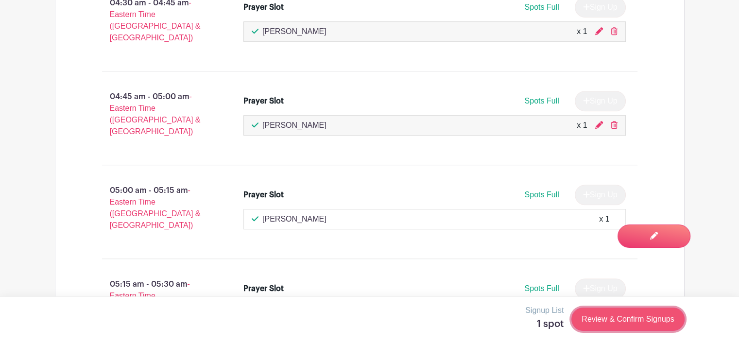
click at [599, 320] on link "Review & Confirm Signups" at bounding box center [628, 319] width 113 height 23
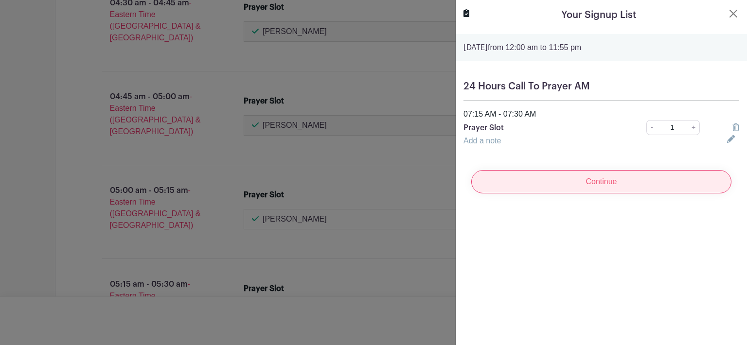
click at [630, 182] on input "Continue" at bounding box center [601, 181] width 260 height 23
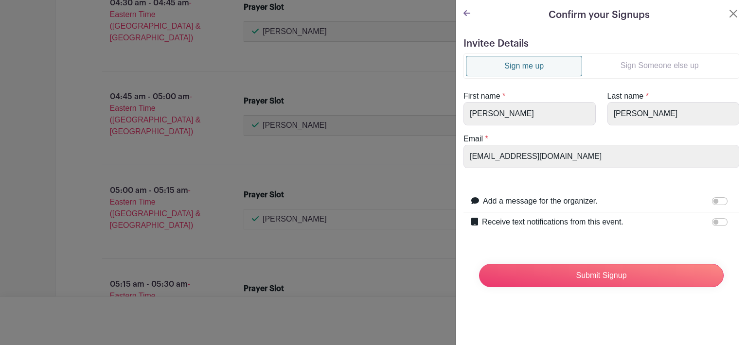
click at [649, 65] on link "Sign Someone else up" at bounding box center [659, 65] width 155 height 19
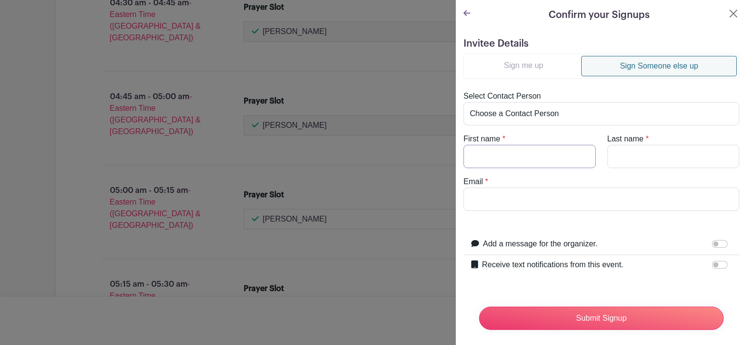
click at [479, 160] on input "First name" at bounding box center [529, 156] width 132 height 23
type input "Deb"
click at [620, 164] on input "Last name" at bounding box center [673, 156] width 132 height 23
type input "Corbin"
click at [719, 265] on div at bounding box center [721, 265] width 19 height 12
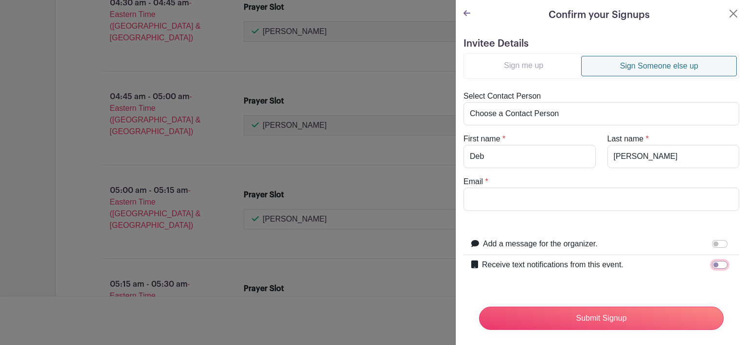
click at [712, 261] on input "Receive text notifications from this event." at bounding box center [720, 265] width 16 height 8
checkbox input "true"
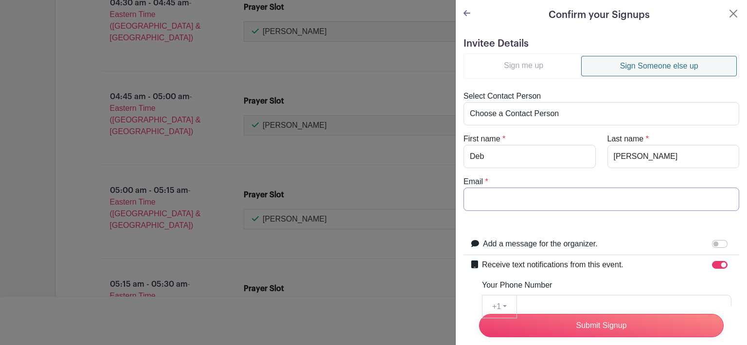
click at [521, 203] on input "Email" at bounding box center [601, 199] width 276 height 23
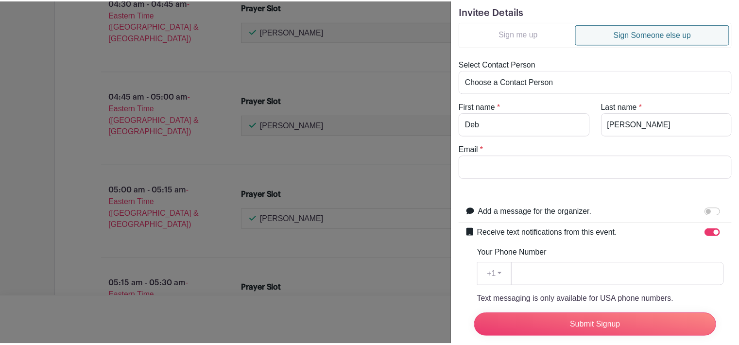
scroll to position [53, 0]
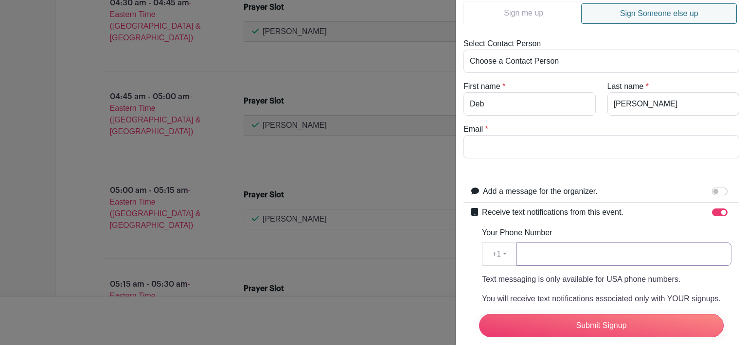
click at [553, 254] on input "Your Phone Number" at bounding box center [623, 254] width 215 height 23
type input "386-299-4772"
click at [481, 143] on input "Email" at bounding box center [601, 146] width 276 height 23
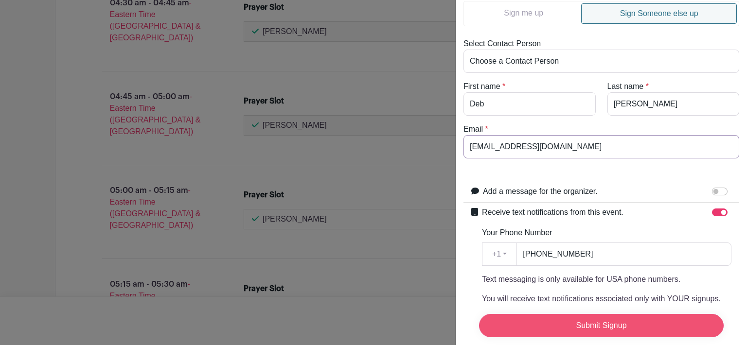
type input "[EMAIL_ADDRESS][DOMAIN_NAME]"
click at [580, 319] on input "Submit Signup" at bounding box center [601, 325] width 245 height 23
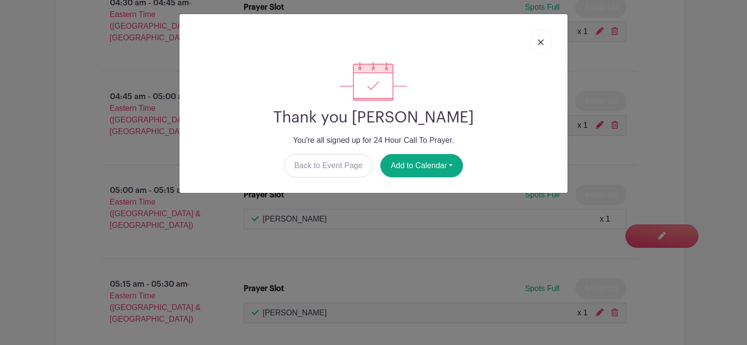
click at [539, 45] on link at bounding box center [540, 42] width 22 height 24
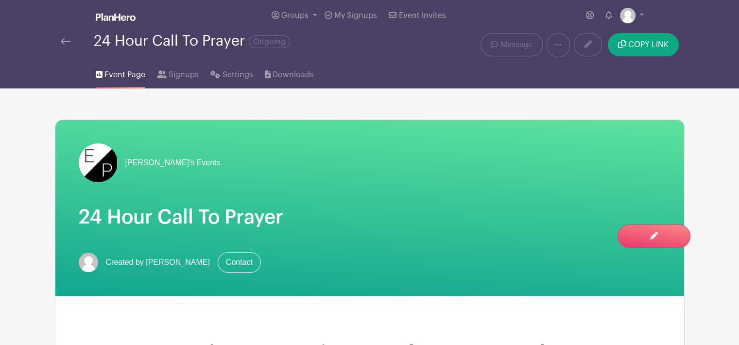
scroll to position [0, 0]
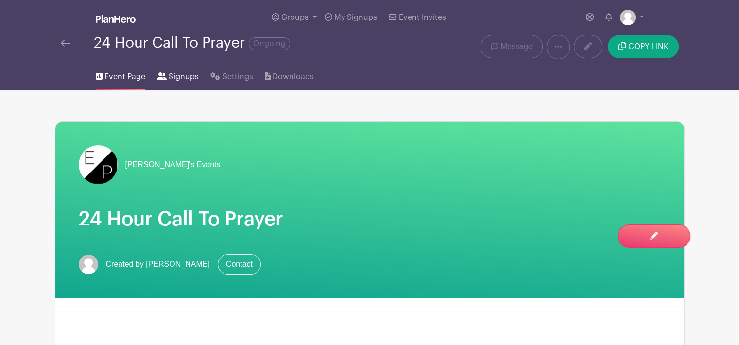
click at [176, 74] on span "Signups" at bounding box center [184, 77] width 30 height 12
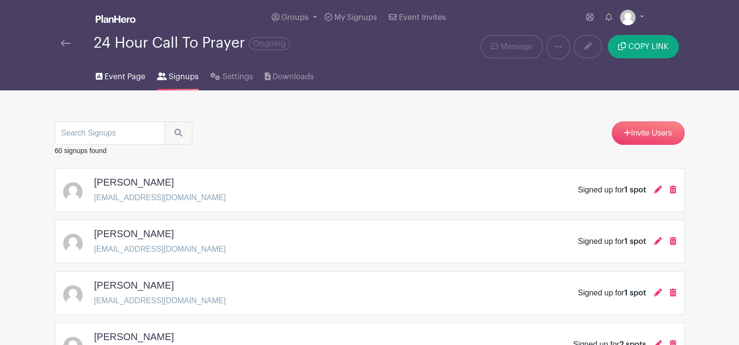
click at [127, 80] on span "Event Page" at bounding box center [125, 77] width 41 height 12
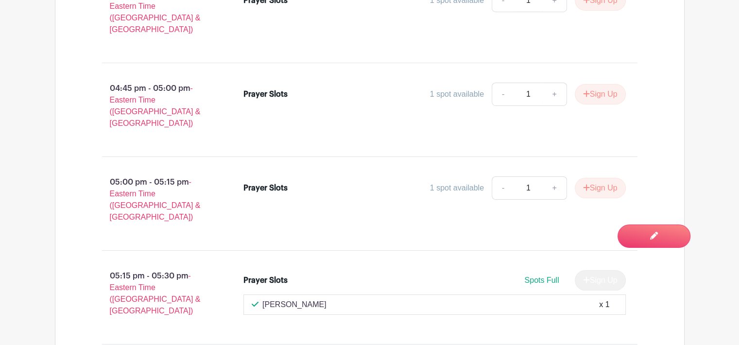
scroll to position [1458, 0]
